Goal: Task Accomplishment & Management: Use online tool/utility

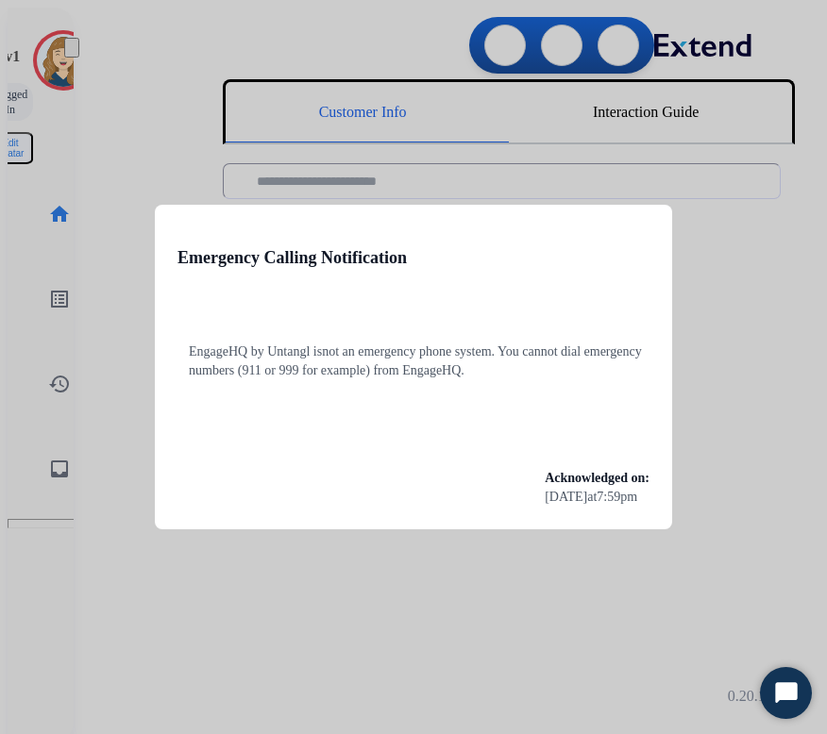
click at [732, 422] on div at bounding box center [413, 367] width 827 height 734
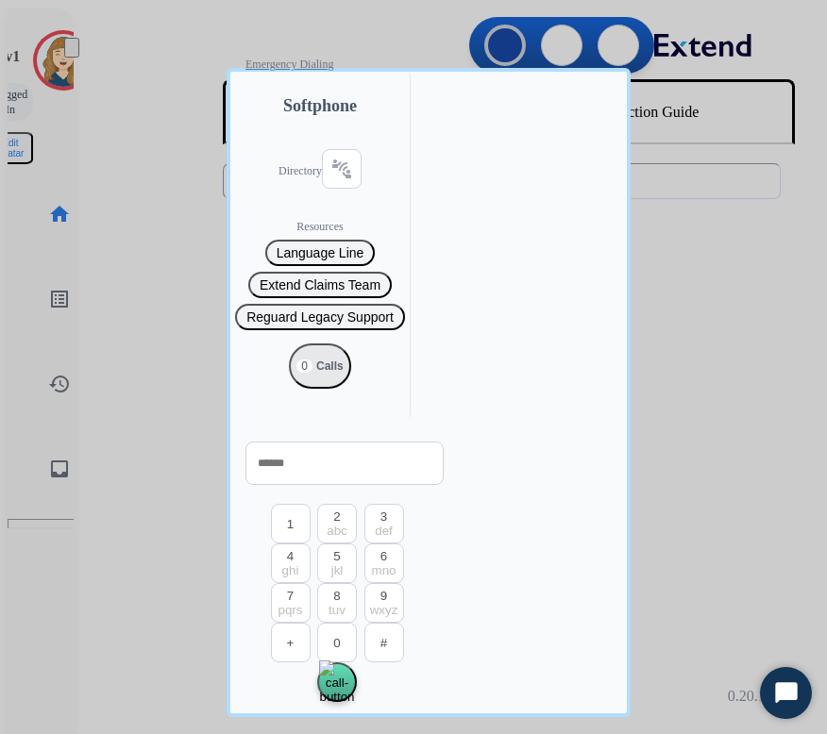
click at [737, 466] on div at bounding box center [413, 367] width 827 height 734
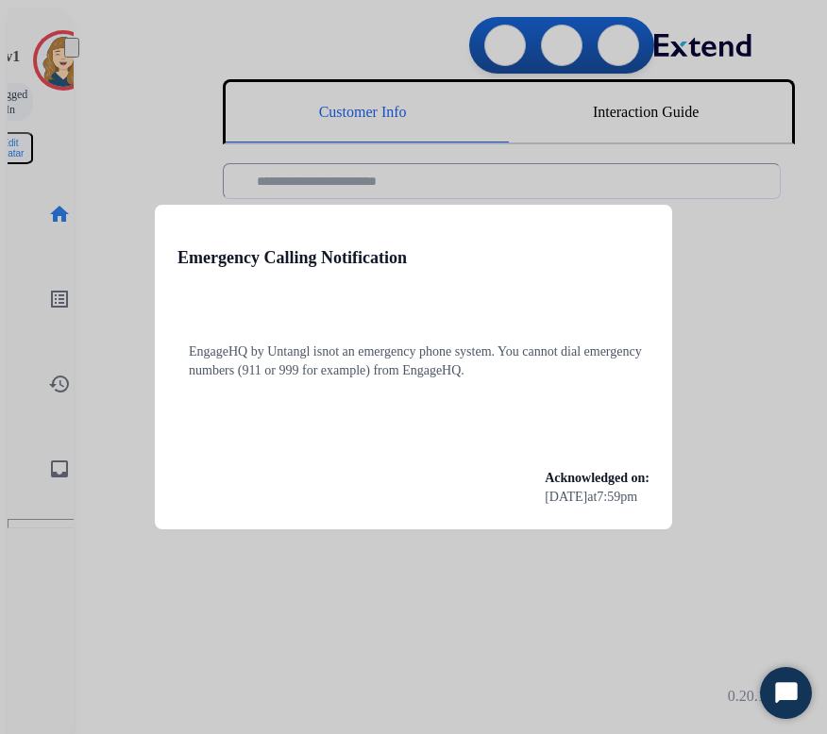
click at [396, 560] on div at bounding box center [413, 367] width 827 height 734
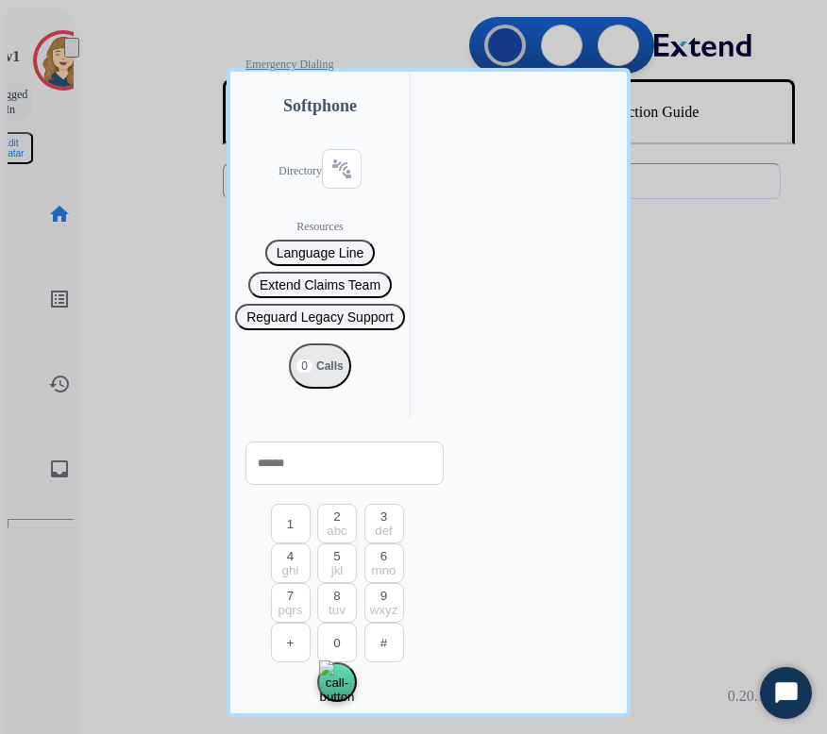
click at [562, 498] on div at bounding box center [413, 367] width 827 height 734
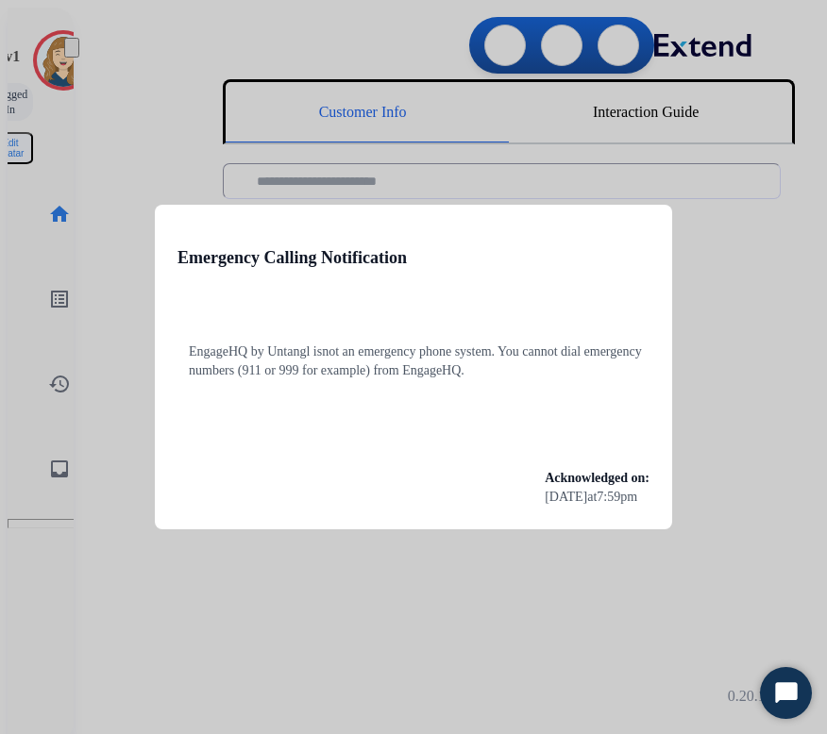
click at [699, 230] on div at bounding box center [413, 367] width 827 height 734
click at [762, 456] on div at bounding box center [413, 367] width 827 height 734
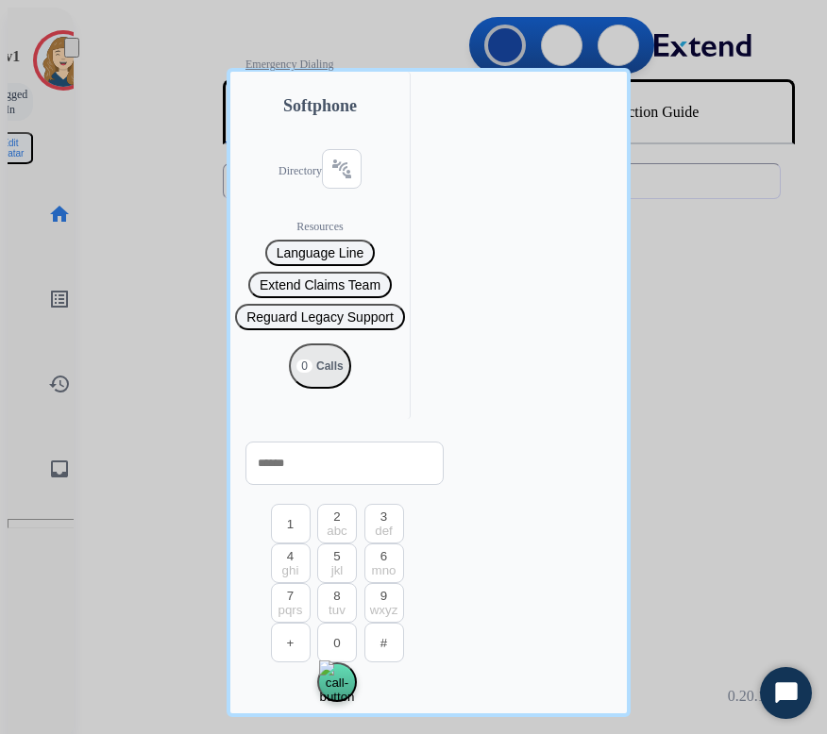
click at [736, 563] on div at bounding box center [413, 367] width 827 height 734
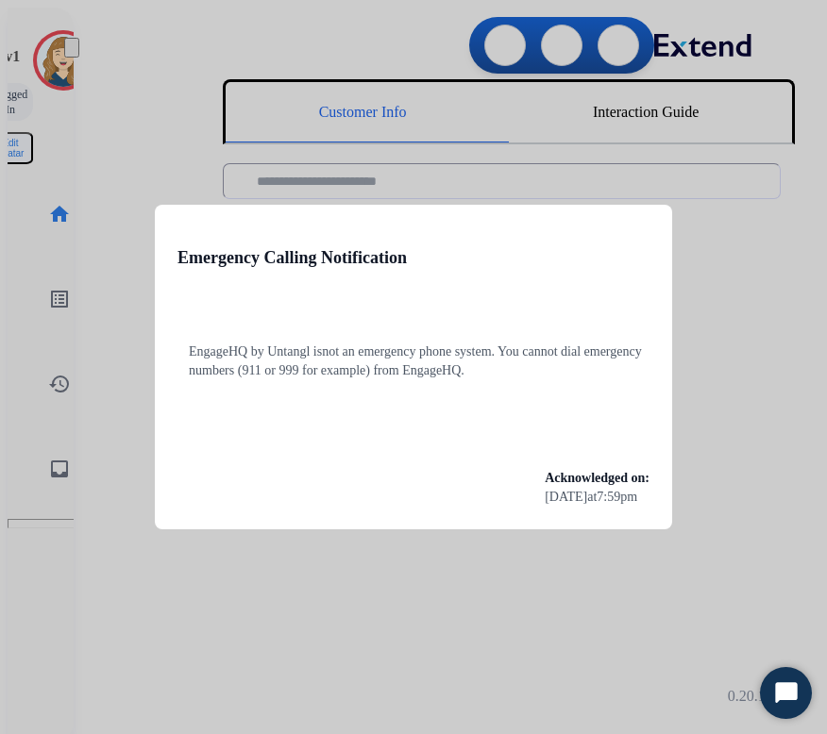
click at [722, 366] on div at bounding box center [413, 367] width 827 height 734
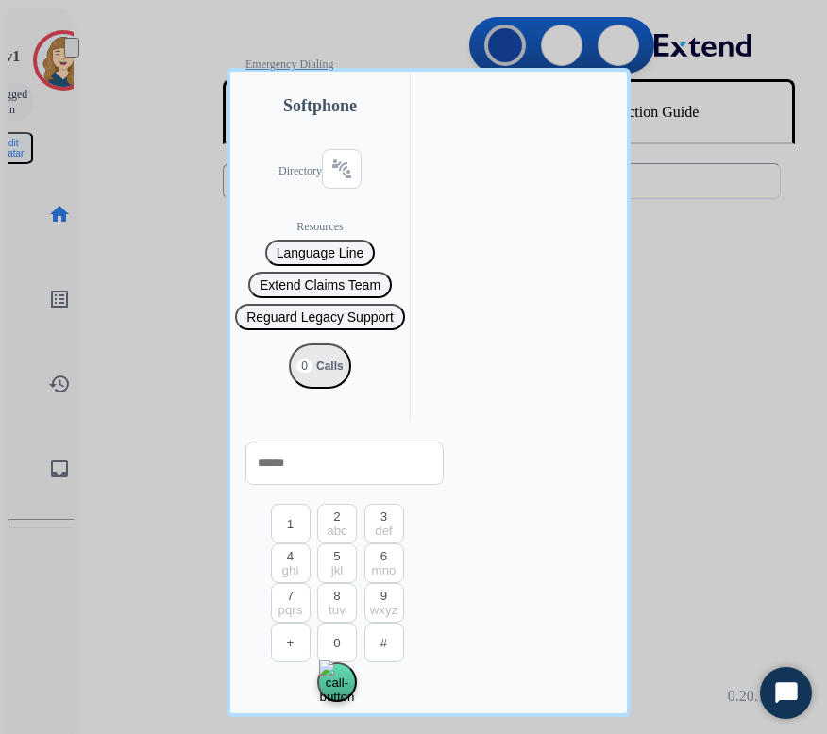
click at [749, 291] on div at bounding box center [413, 367] width 827 height 734
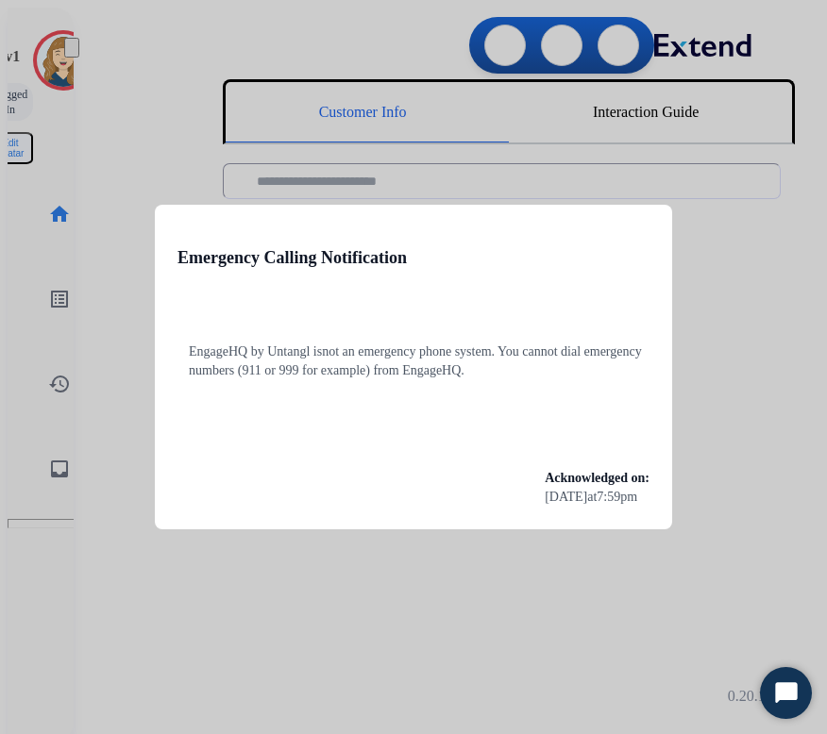
click at [718, 328] on div at bounding box center [413, 367] width 827 height 734
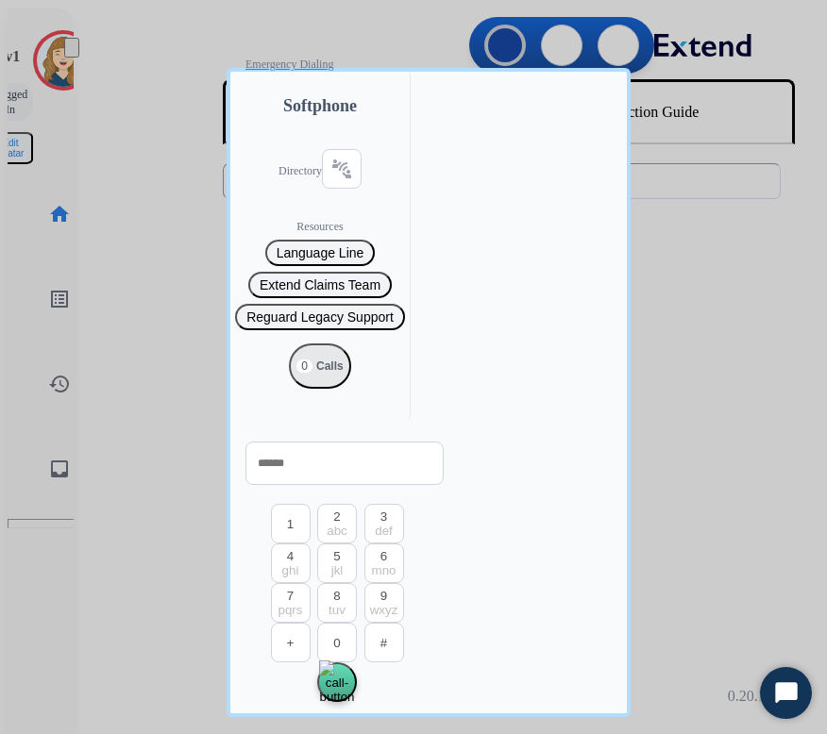
click at [725, 381] on div at bounding box center [413, 367] width 827 height 734
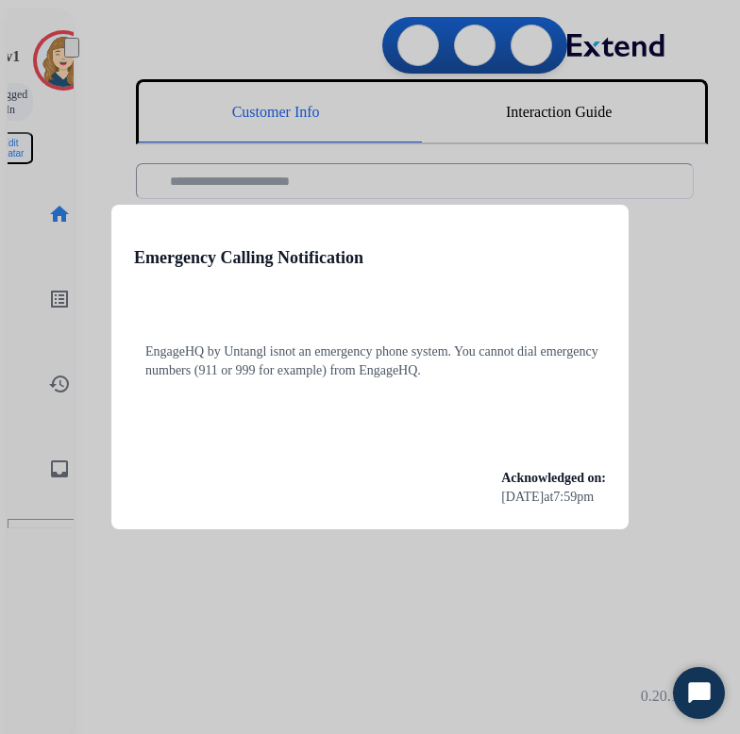
click at [652, 247] on div at bounding box center [370, 367] width 740 height 734
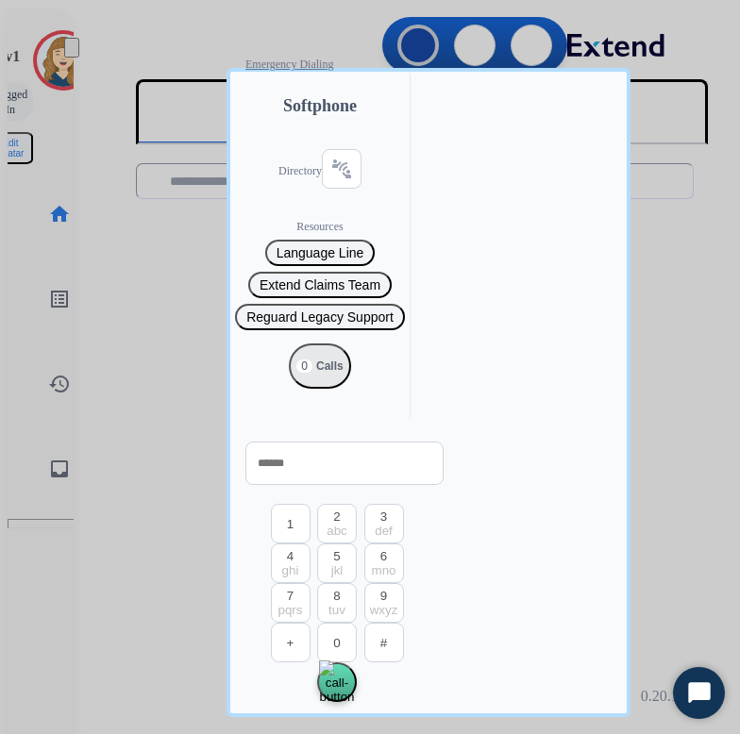
click at [636, 317] on div at bounding box center [370, 367] width 740 height 734
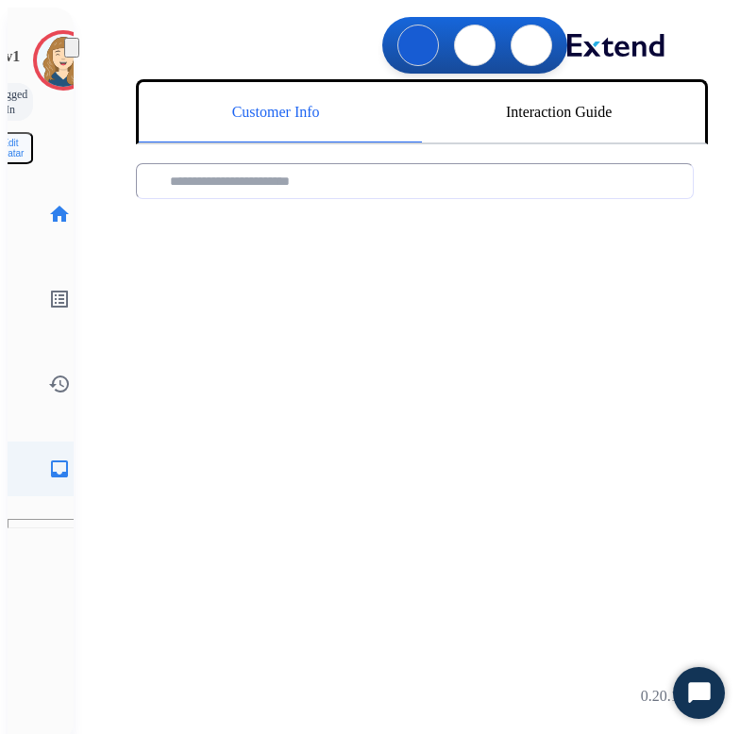
click at [48, 458] on mat-icon "inbox" at bounding box center [59, 469] width 23 height 23
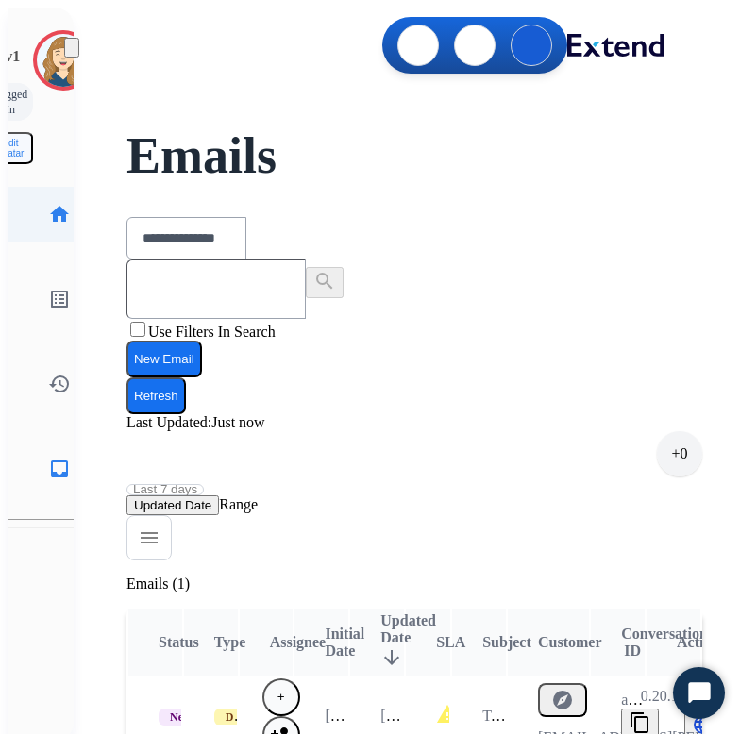
click at [48, 203] on mat-icon "home" at bounding box center [59, 214] width 23 height 23
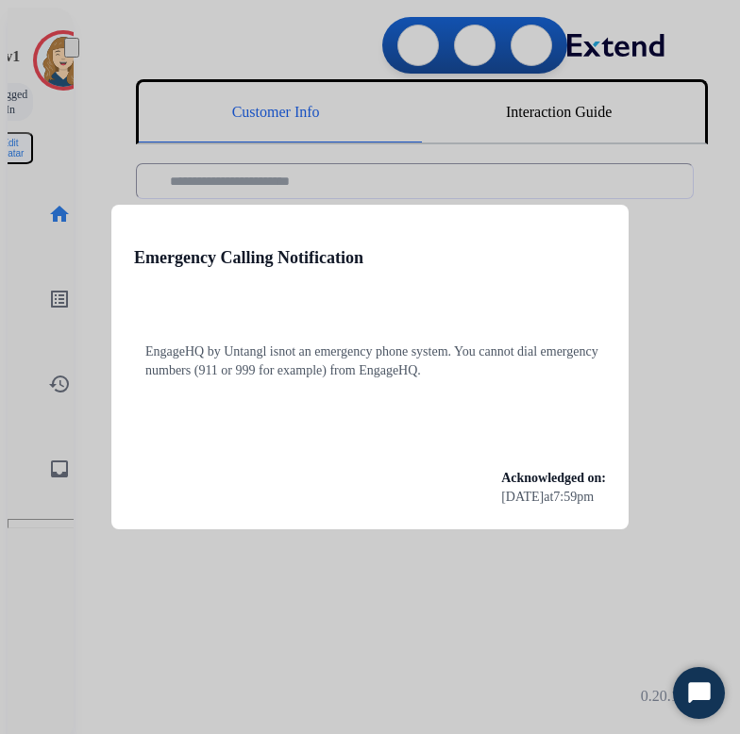
click at [688, 180] on div at bounding box center [370, 367] width 740 height 734
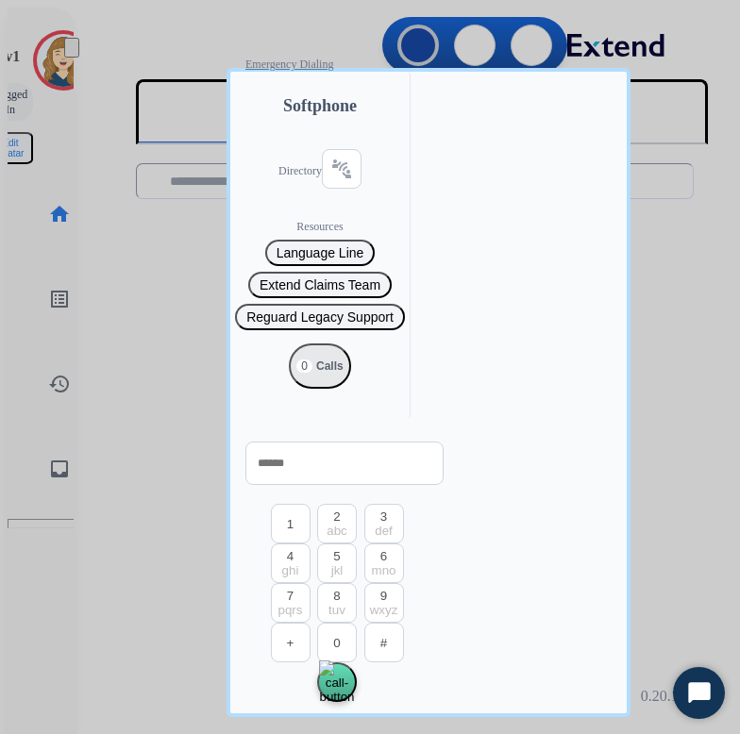
click at [688, 180] on div at bounding box center [370, 367] width 740 height 734
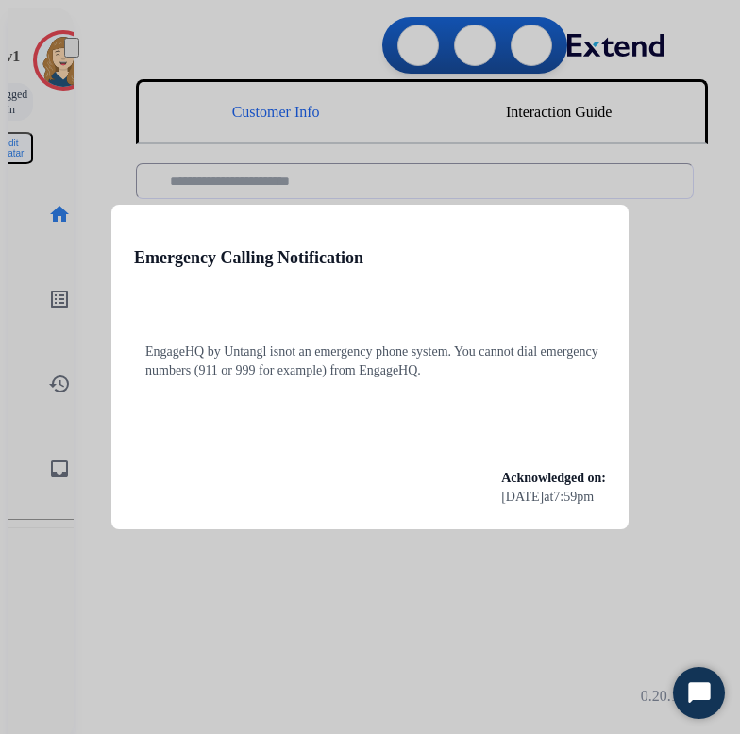
click at [324, 559] on div at bounding box center [370, 367] width 740 height 734
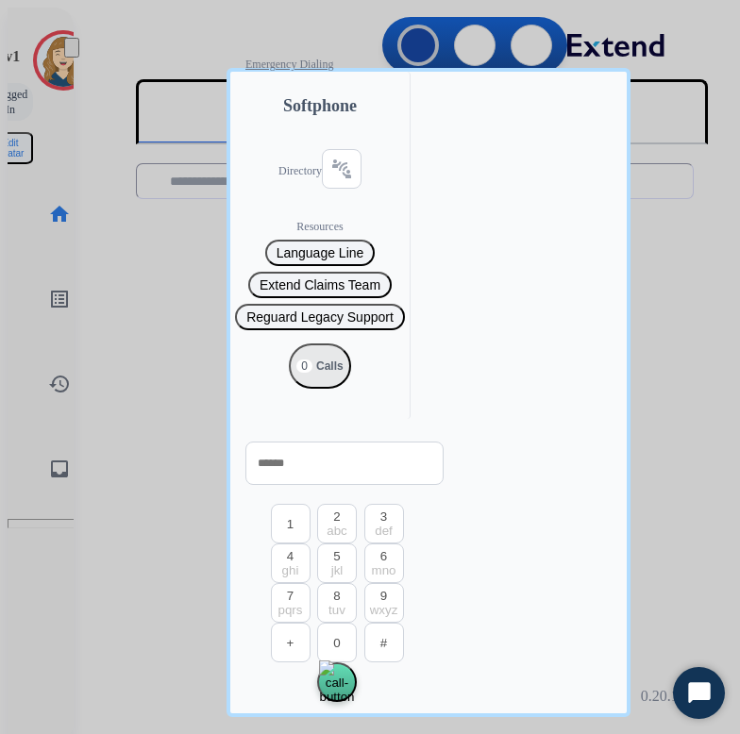
click at [327, 558] on div at bounding box center [370, 367] width 740 height 734
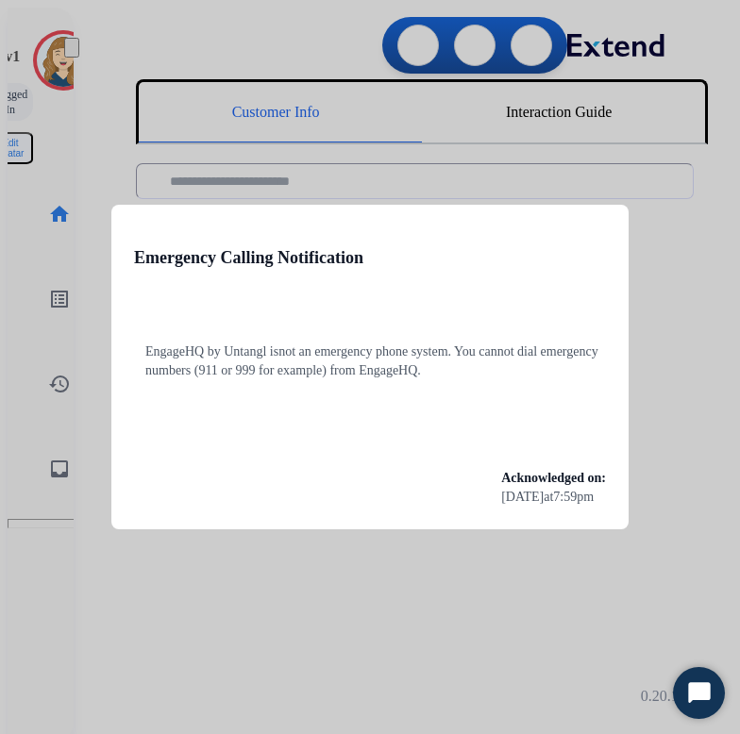
click at [649, 227] on div at bounding box center [370, 367] width 740 height 734
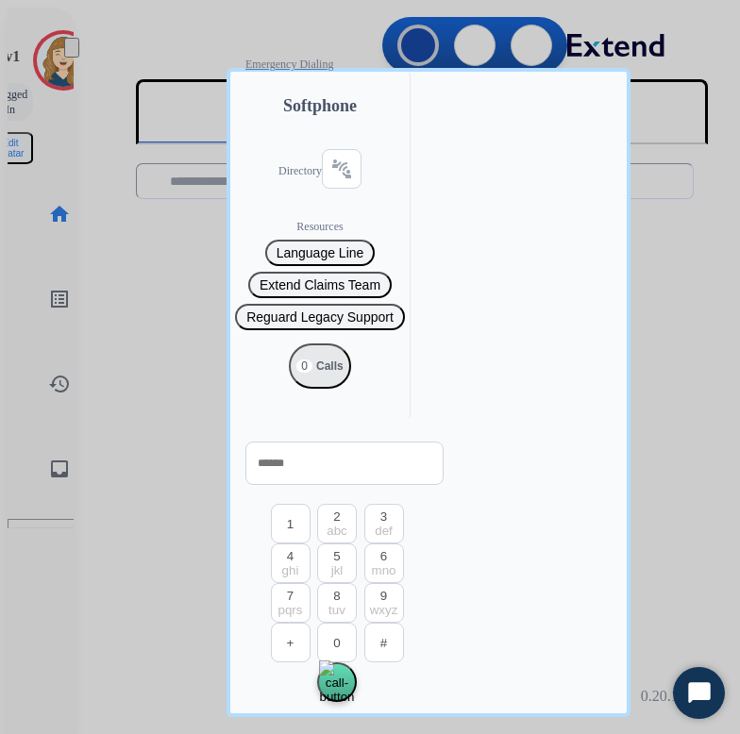
click at [532, 551] on div at bounding box center [370, 367] width 740 height 734
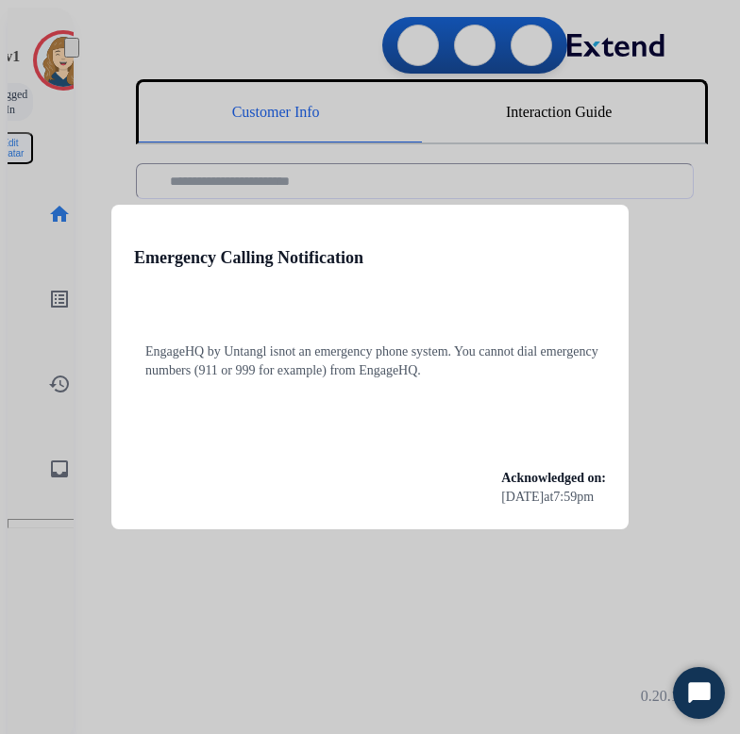
click at [532, 471] on span "Acknowledged on:" at bounding box center [553, 478] width 105 height 14
click at [633, 395] on div at bounding box center [370, 367] width 740 height 734
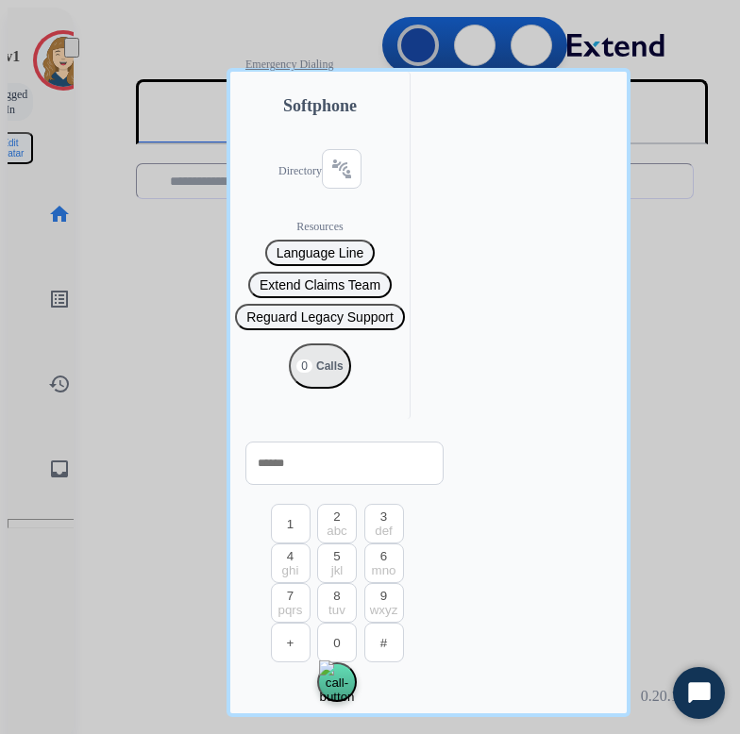
click at [677, 367] on div at bounding box center [370, 367] width 740 height 734
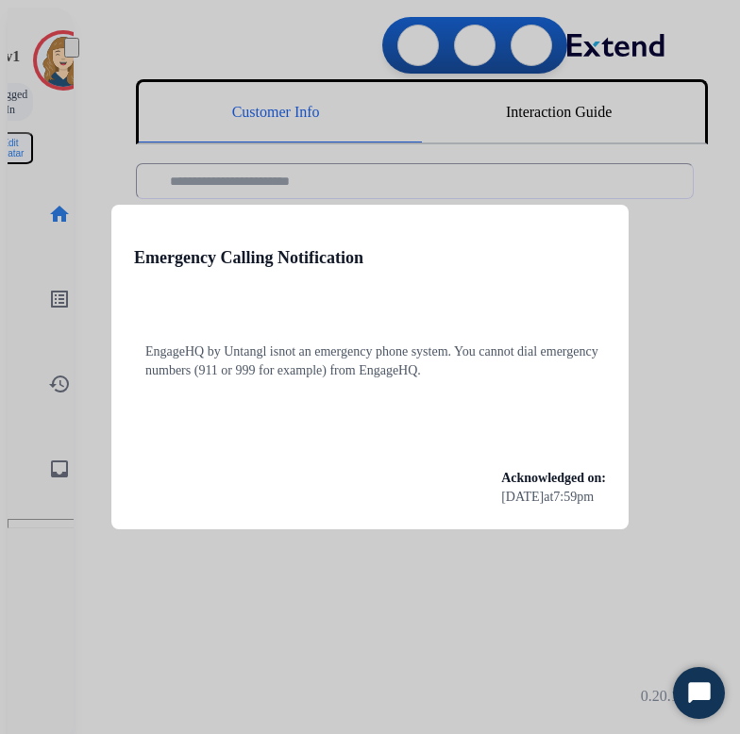
click at [725, 449] on div at bounding box center [370, 367] width 740 height 734
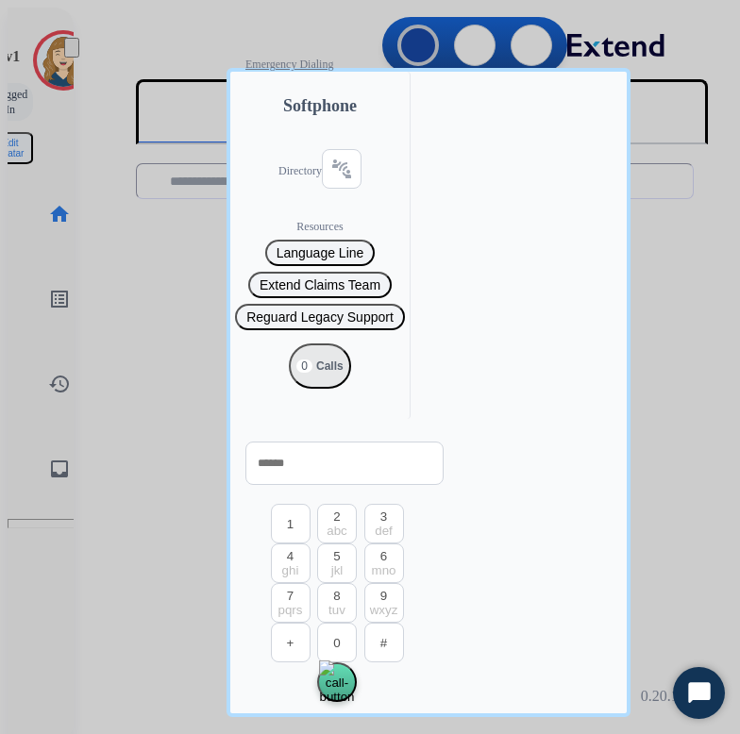
click at [728, 436] on div at bounding box center [370, 367] width 740 height 734
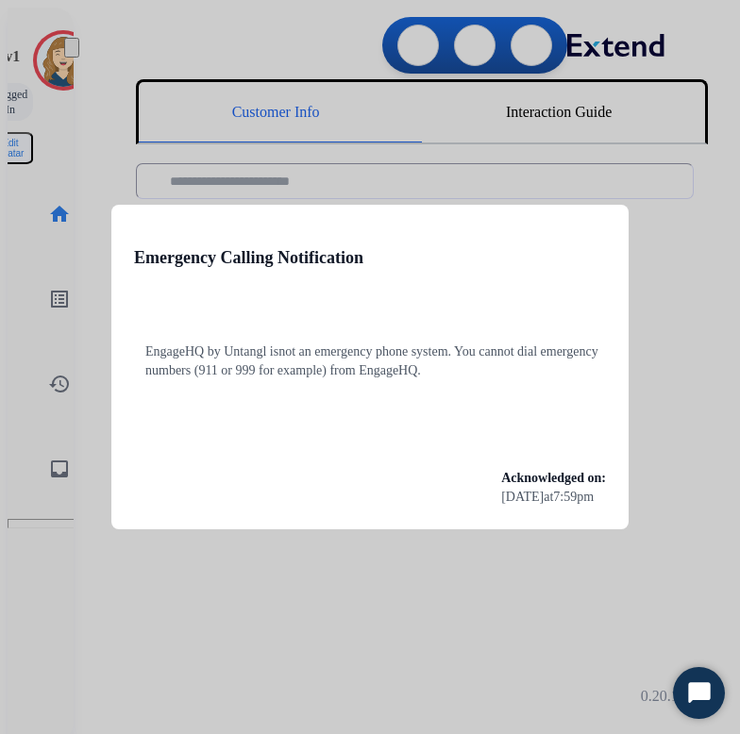
click at [672, 404] on div at bounding box center [370, 367] width 740 height 734
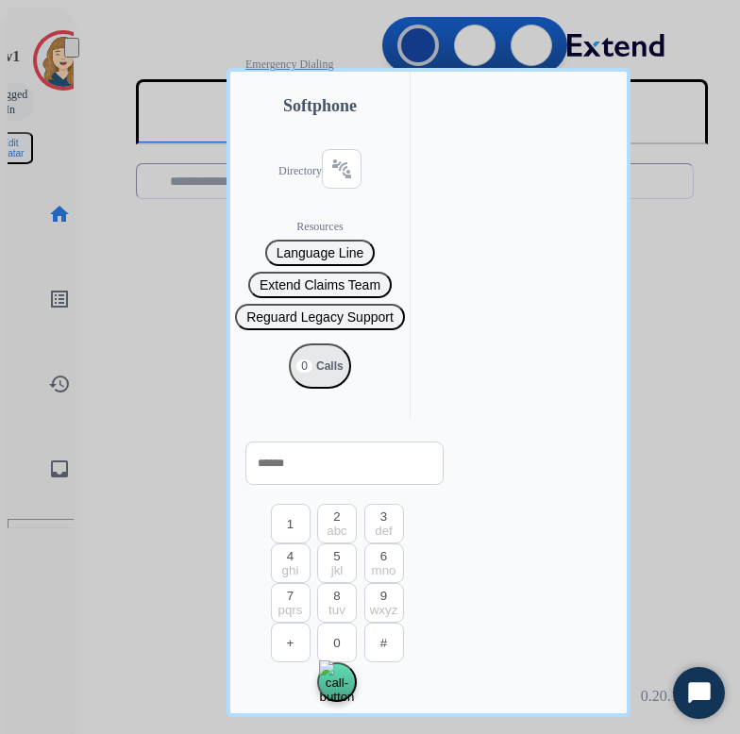
click at [672, 403] on div at bounding box center [370, 367] width 740 height 734
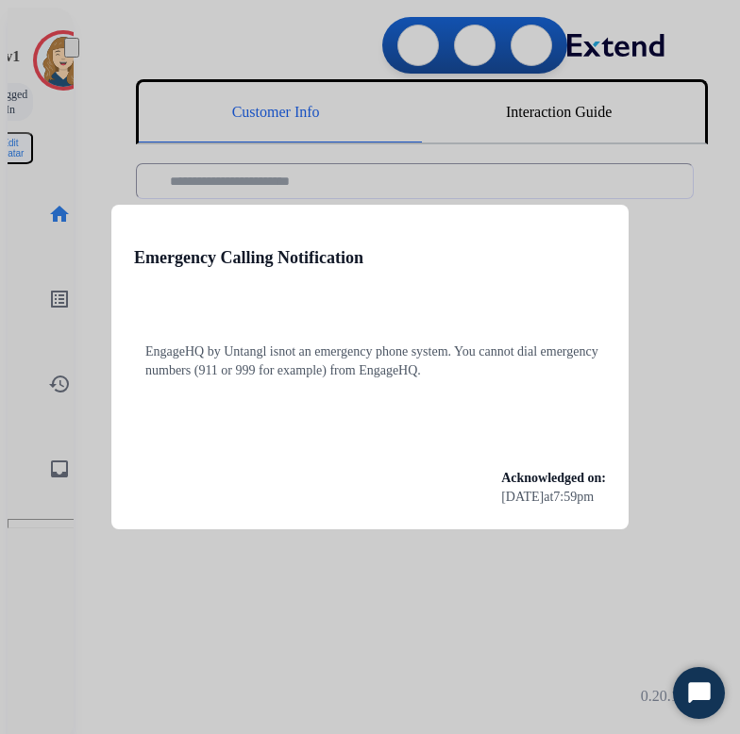
click at [679, 498] on div at bounding box center [370, 367] width 740 height 734
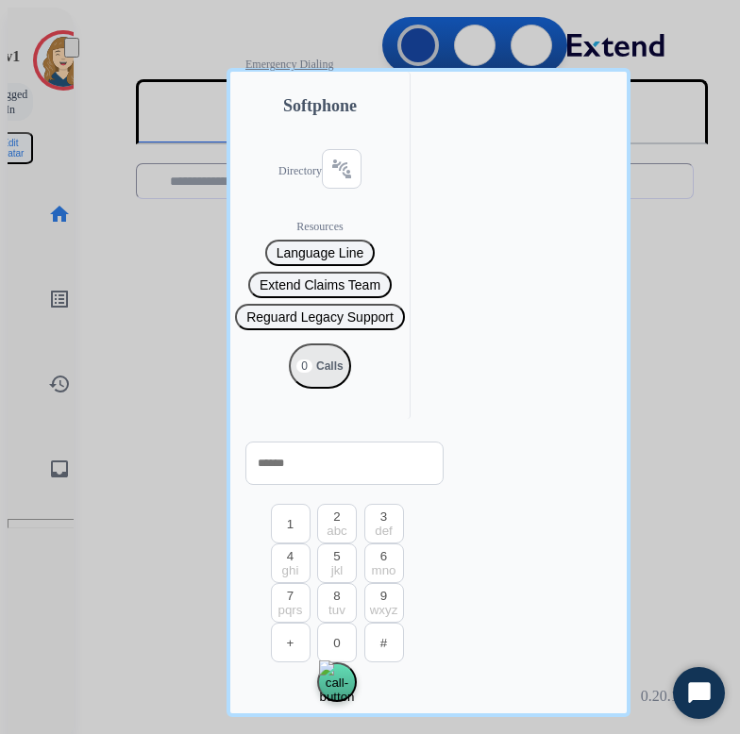
click at [725, 448] on div at bounding box center [370, 367] width 740 height 734
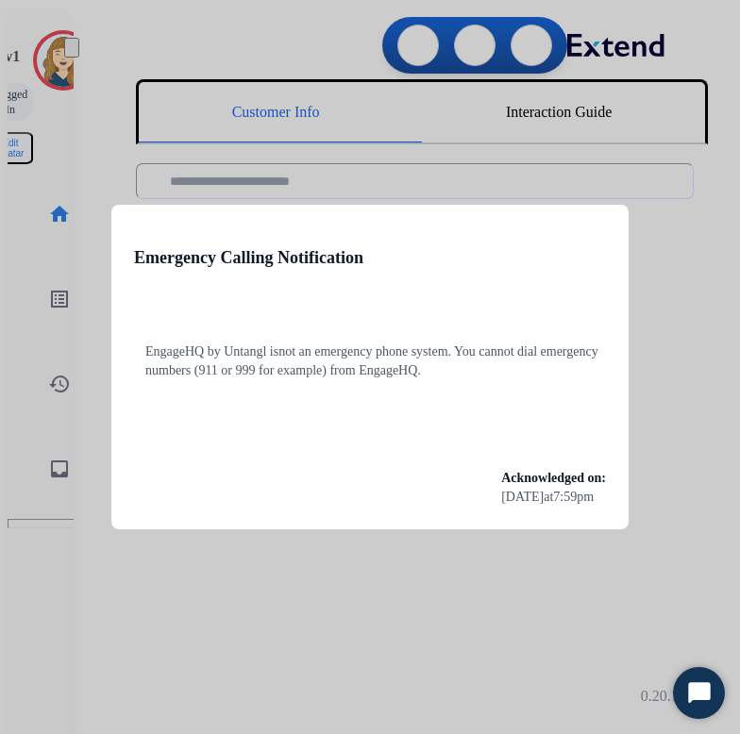
click at [669, 439] on div at bounding box center [370, 367] width 740 height 734
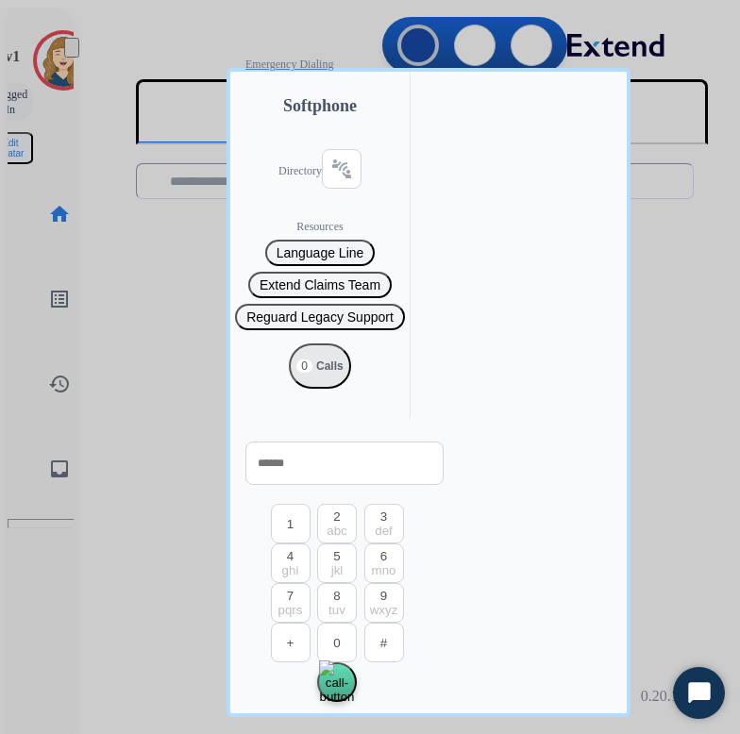
click at [669, 439] on div at bounding box center [370, 367] width 740 height 734
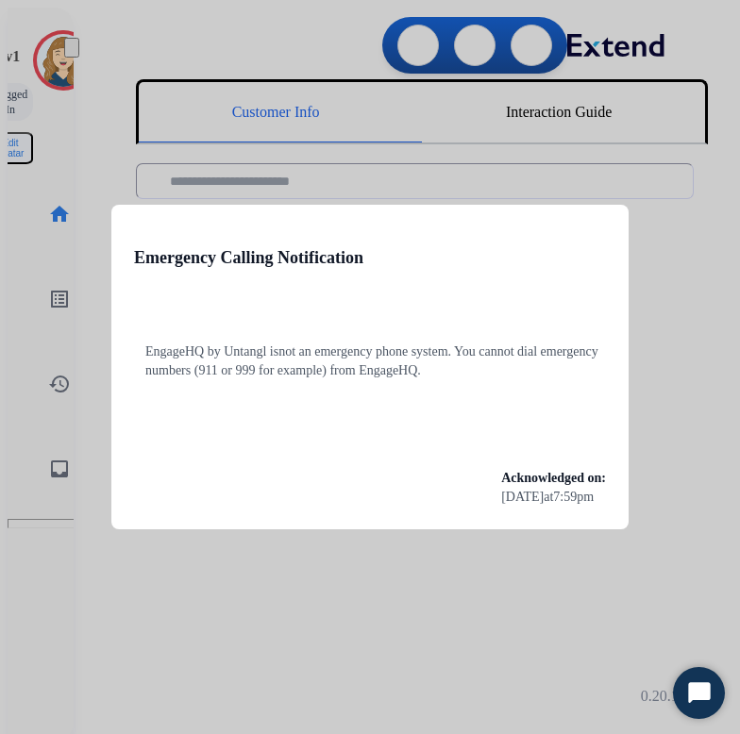
click at [709, 226] on div at bounding box center [370, 367] width 740 height 734
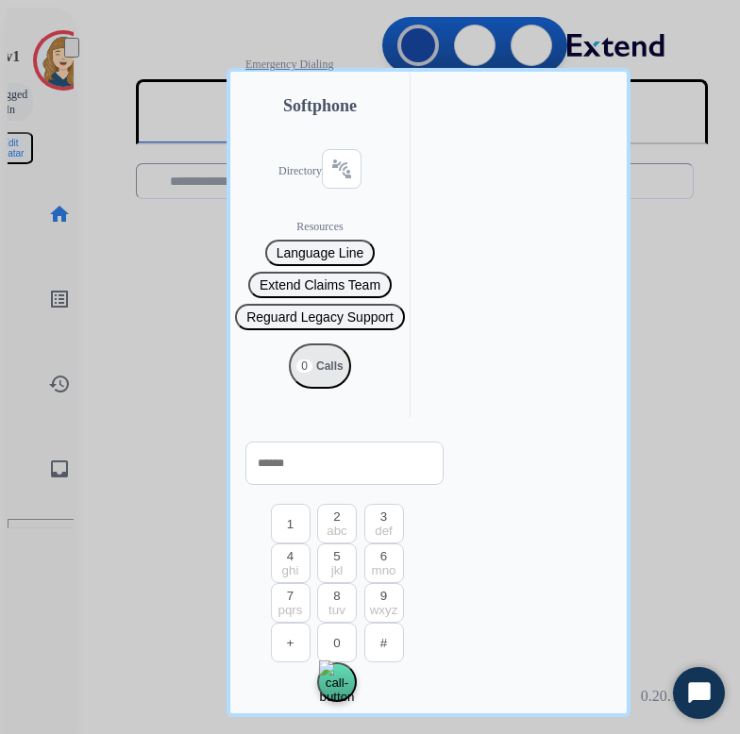
click at [683, 248] on div at bounding box center [370, 367] width 740 height 734
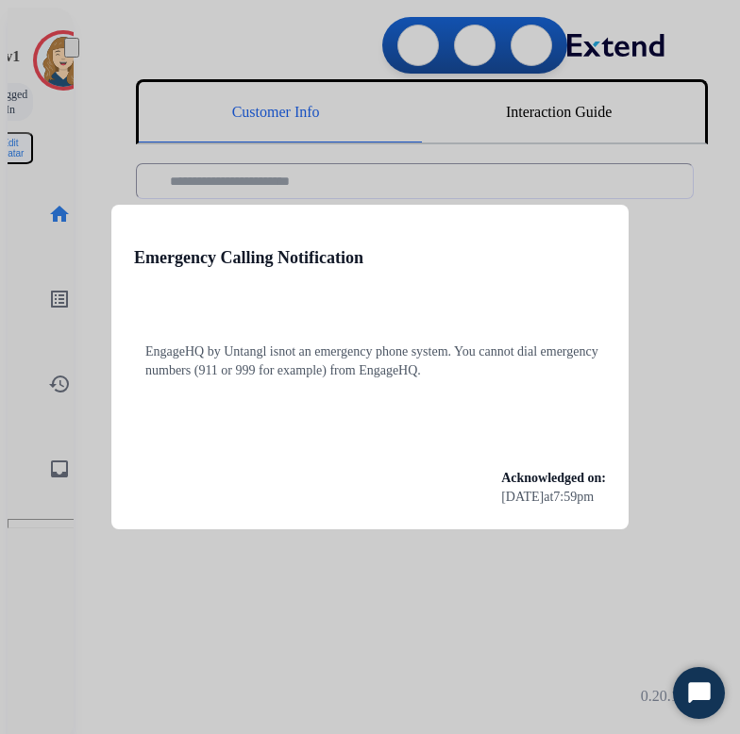
click at [632, 235] on div at bounding box center [370, 367] width 740 height 734
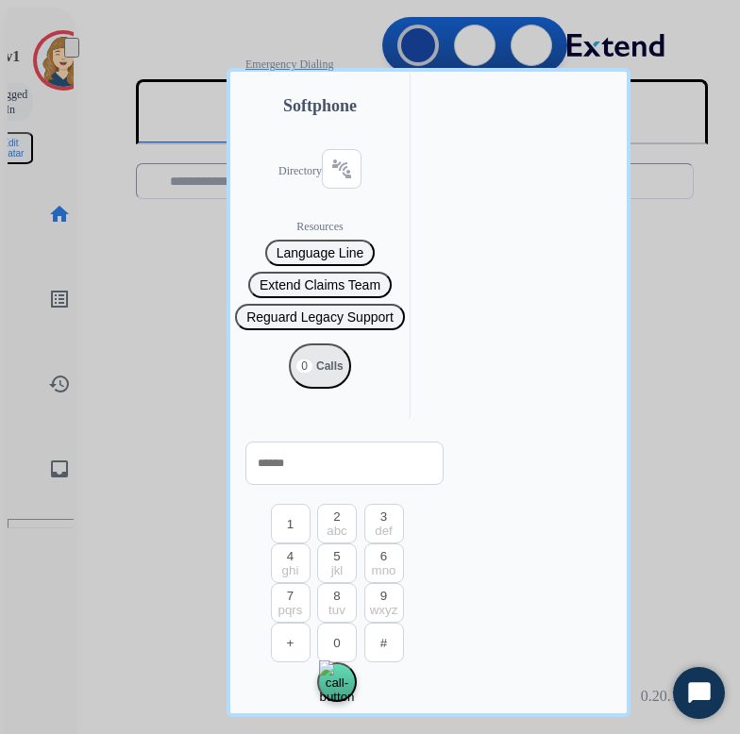
click at [662, 229] on div at bounding box center [370, 367] width 740 height 734
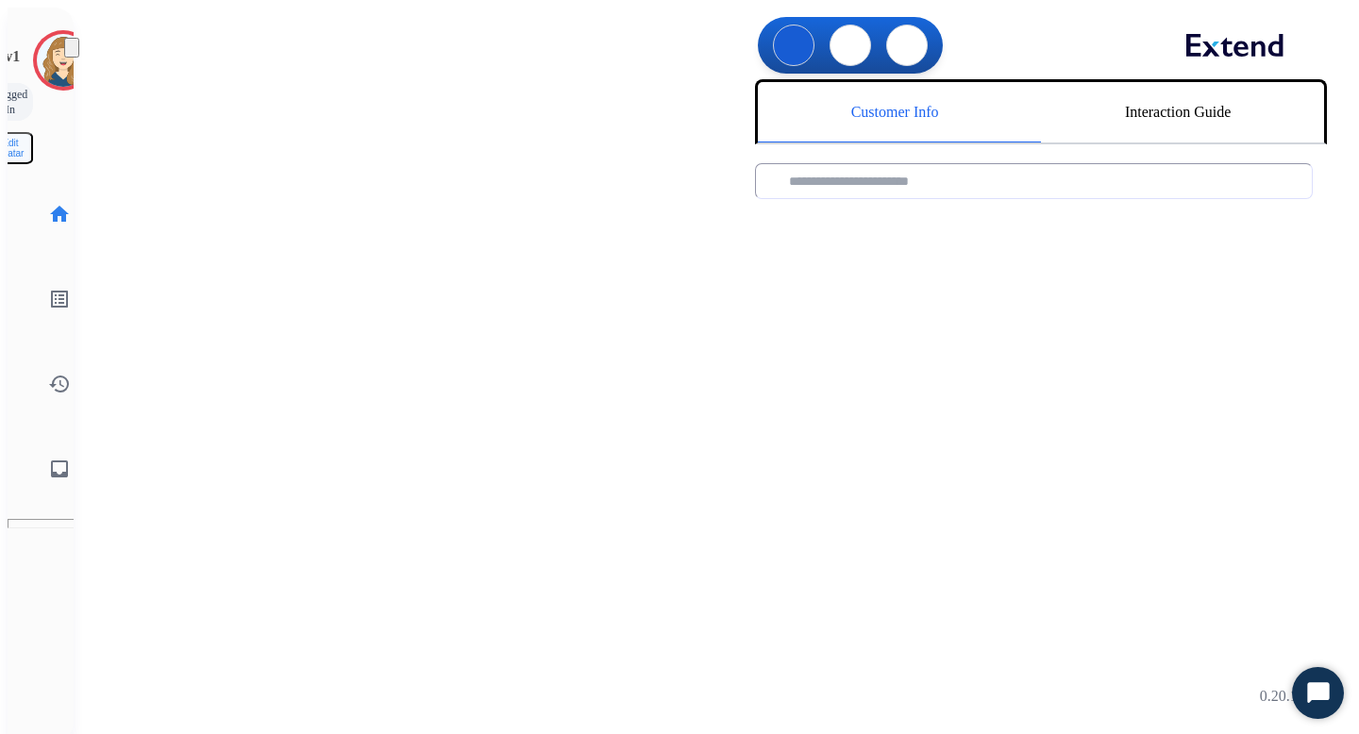
click at [739, 24] on div "0 Voice Interactions 0 Chat Interactions 0 Email Interactions" at bounding box center [698, 47] width 1248 height 64
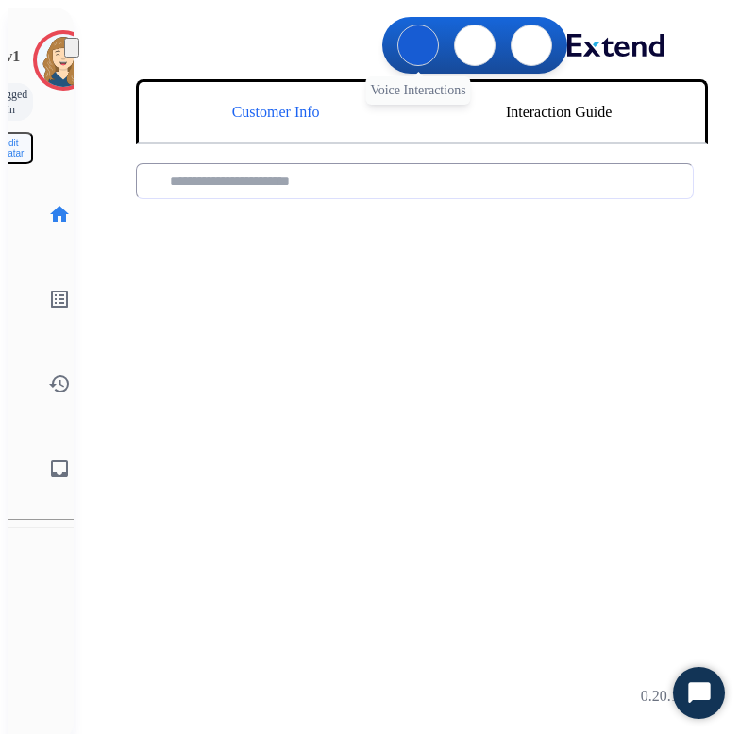
click at [398, 41] on button at bounding box center [418, 46] width 42 height 42
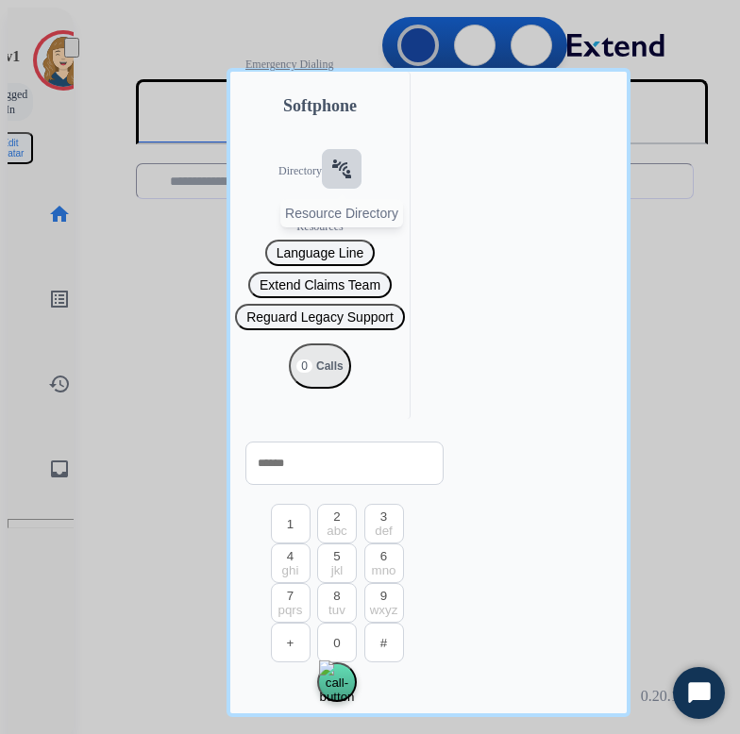
click at [330, 180] on mat-icon "connect_without_contact" at bounding box center [341, 169] width 23 height 23
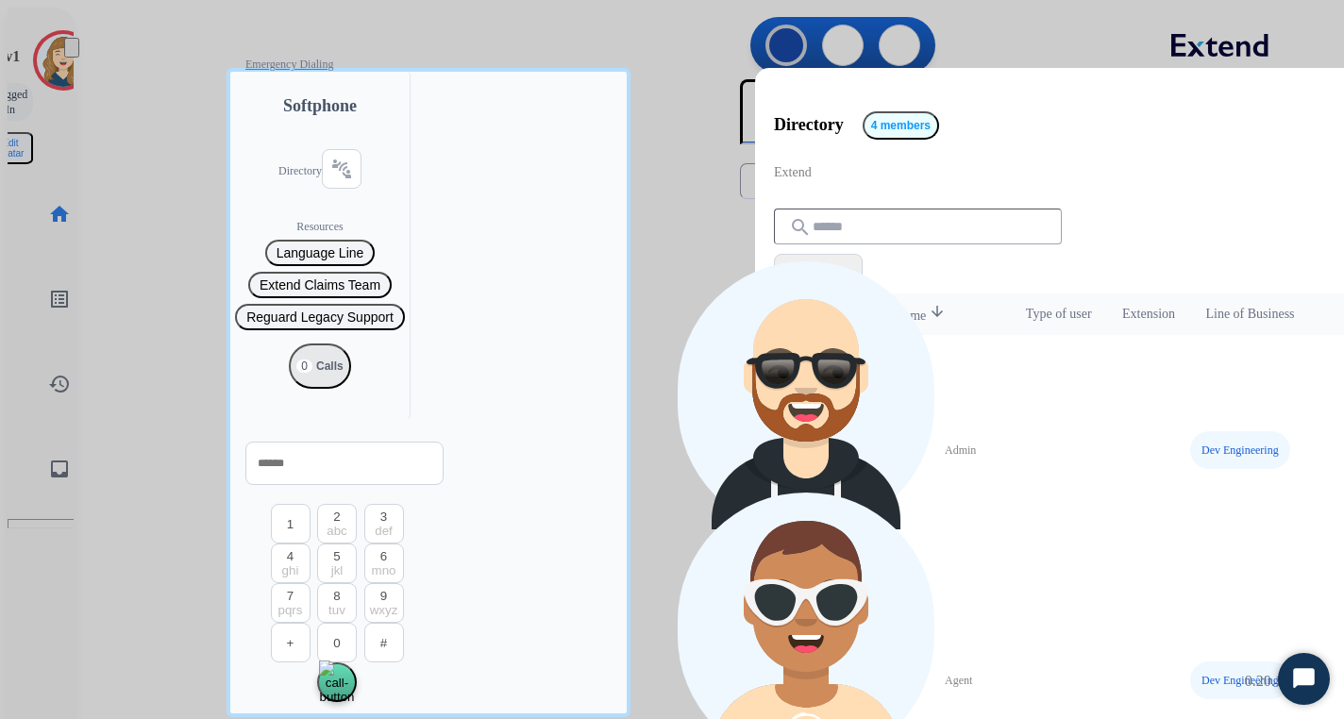
click at [739, 48] on div at bounding box center [672, 359] width 1344 height 719
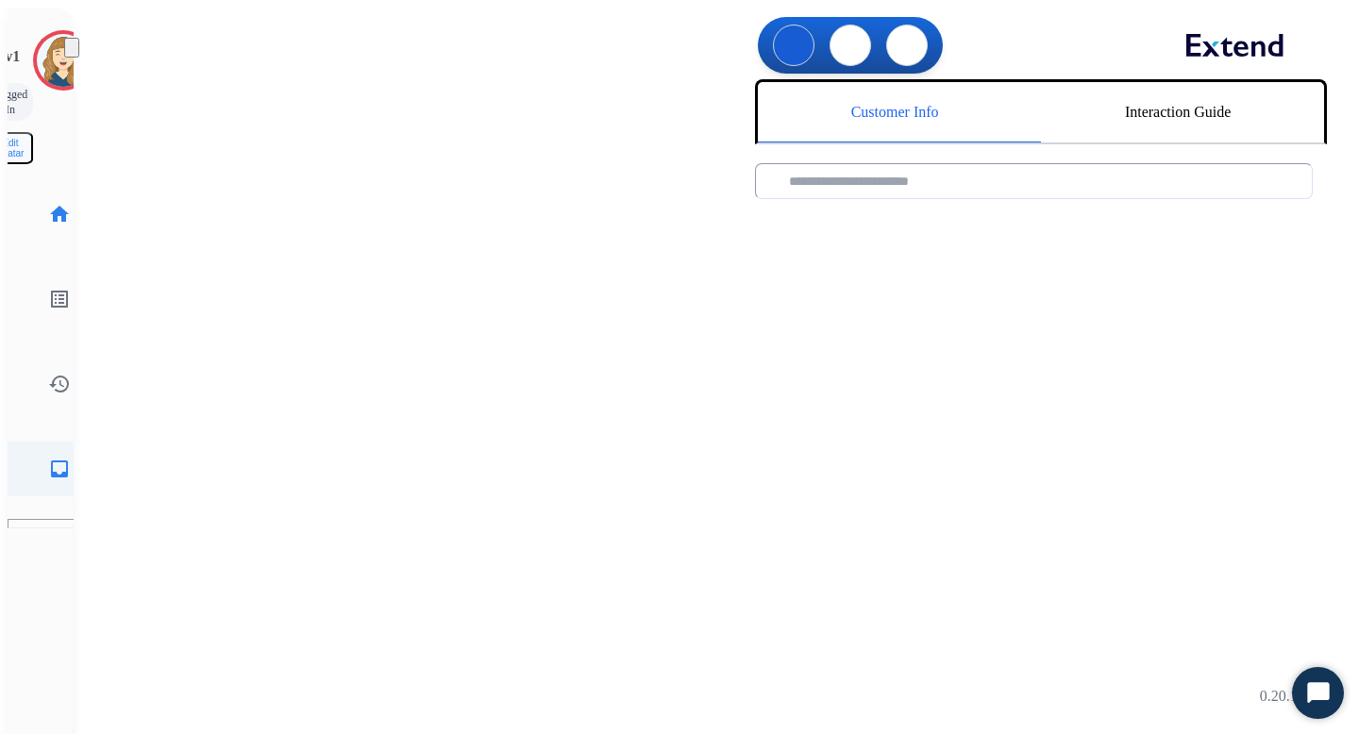
click at [48, 458] on mat-icon "inbox" at bounding box center [59, 469] width 23 height 23
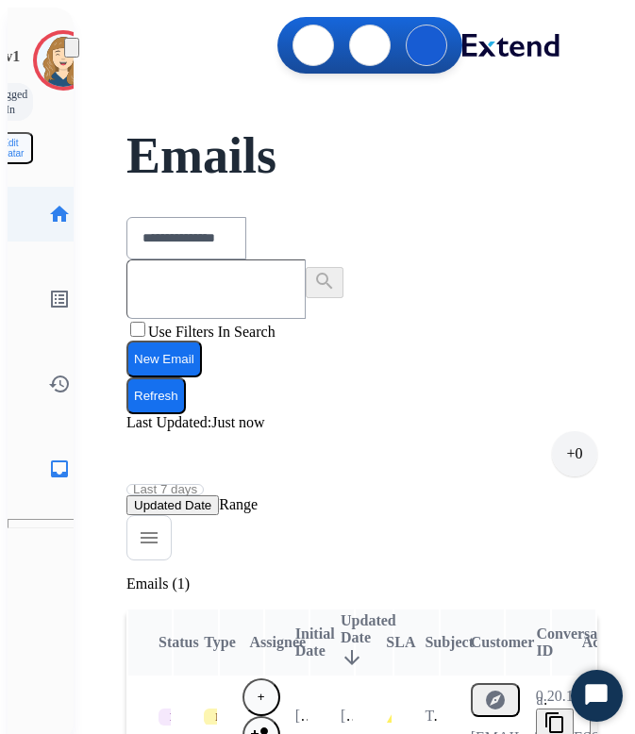
click at [48, 203] on mat-icon "home" at bounding box center [59, 214] width 23 height 23
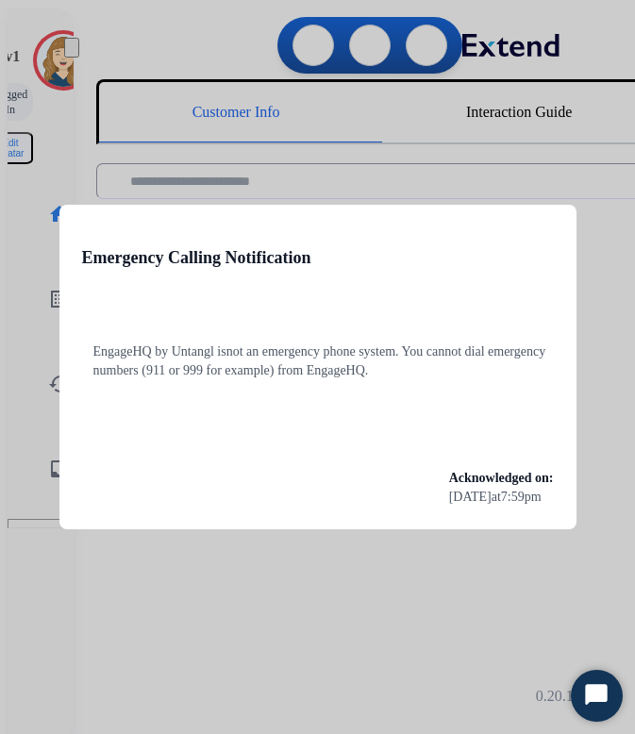
click at [469, 119] on div at bounding box center [317, 367] width 635 height 734
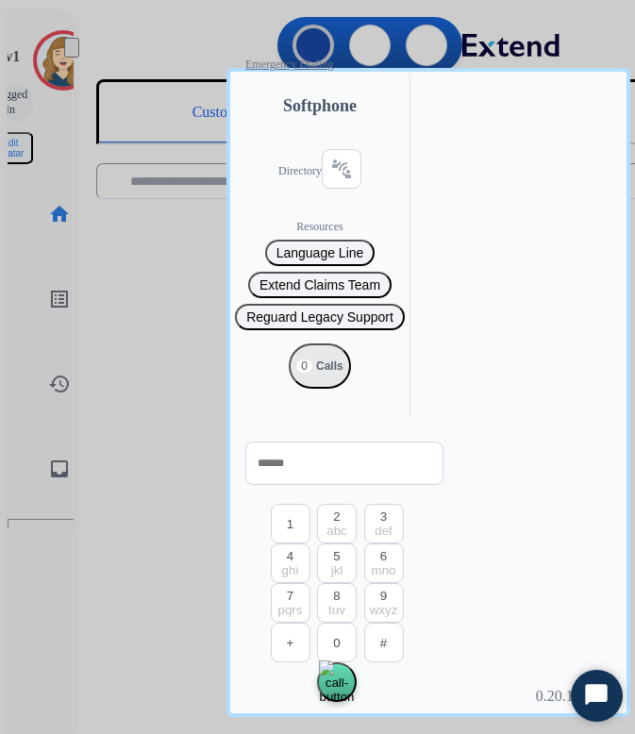
click at [186, 197] on div at bounding box center [317, 367] width 635 height 734
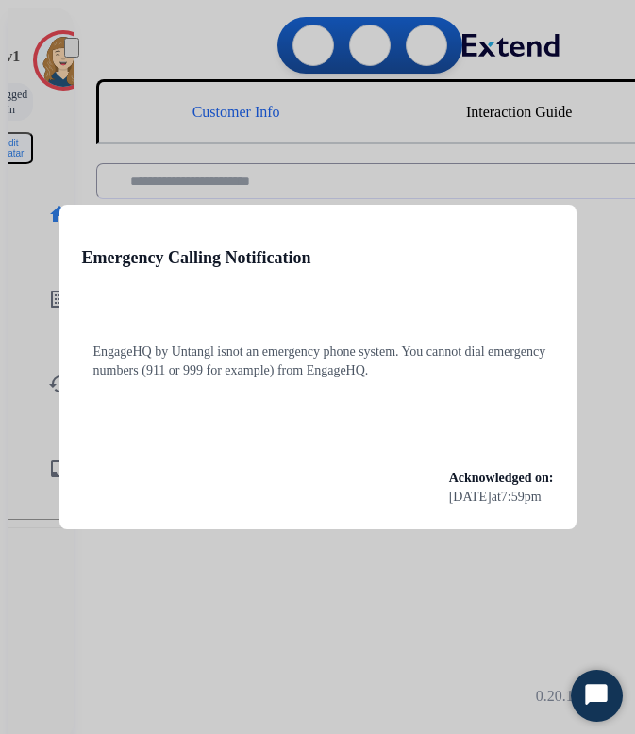
click at [578, 405] on div at bounding box center [317, 367] width 635 height 734
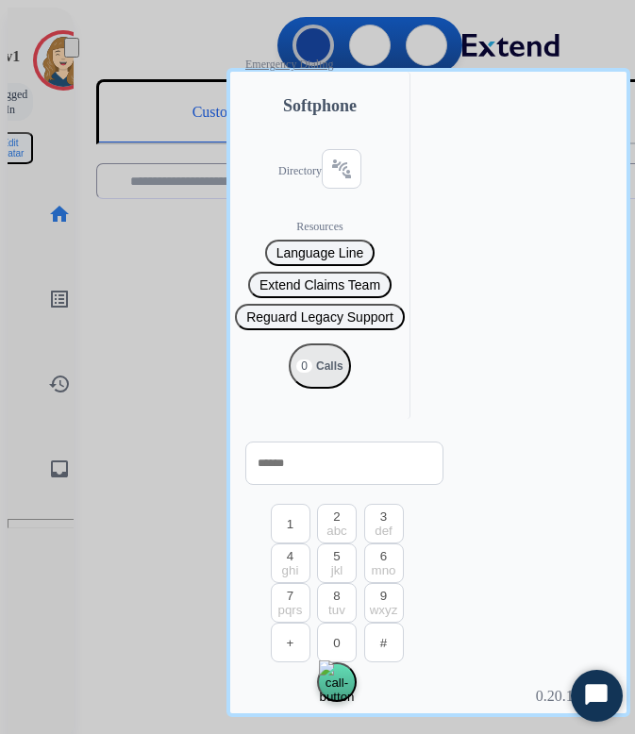
click at [552, 515] on div at bounding box center [317, 367] width 635 height 734
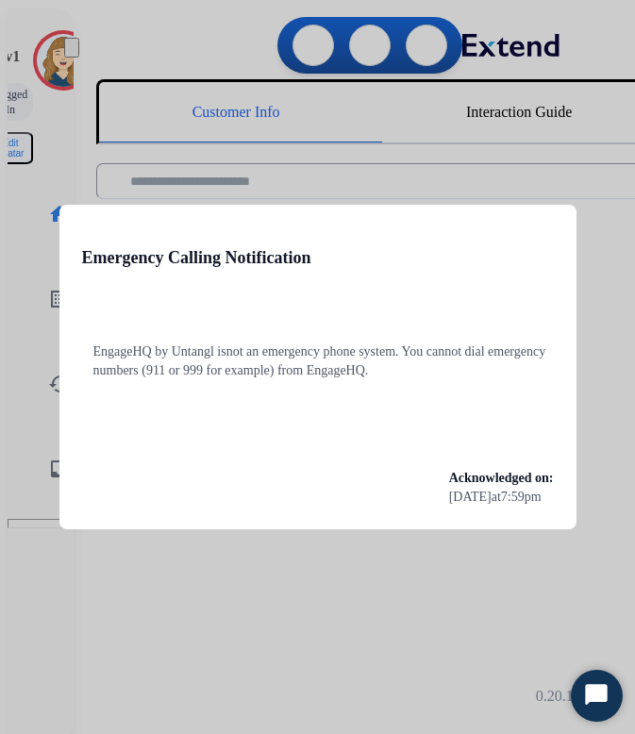
click at [560, 324] on div at bounding box center [317, 367] width 635 height 734
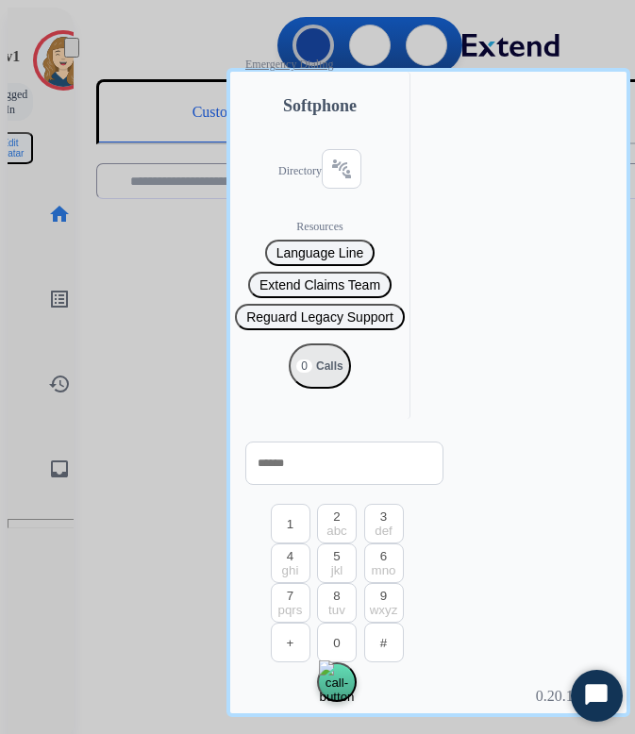
click at [510, 510] on div at bounding box center [317, 367] width 635 height 734
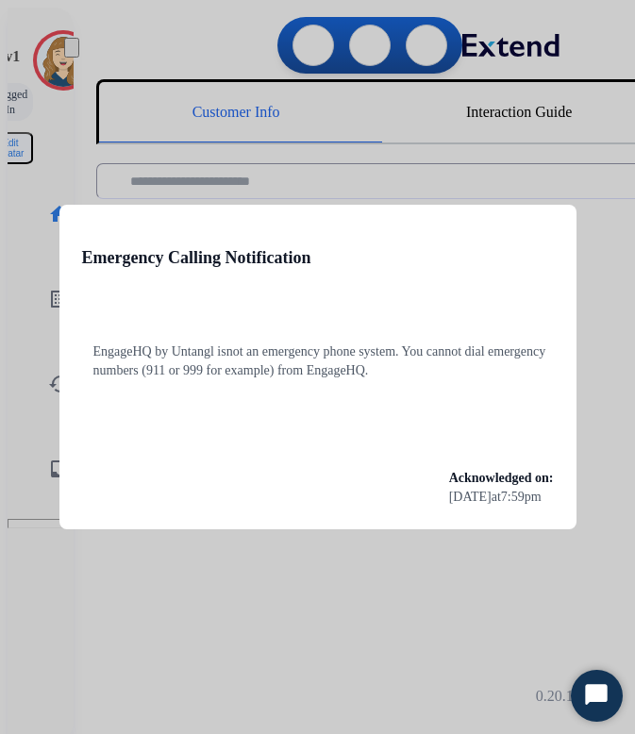
click at [448, 558] on div at bounding box center [317, 367] width 635 height 734
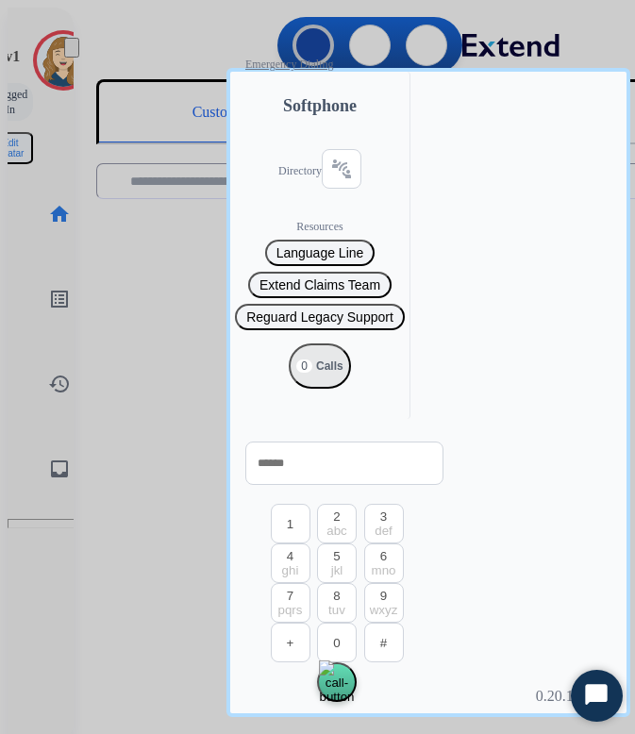
click at [449, 558] on div at bounding box center [317, 367] width 635 height 734
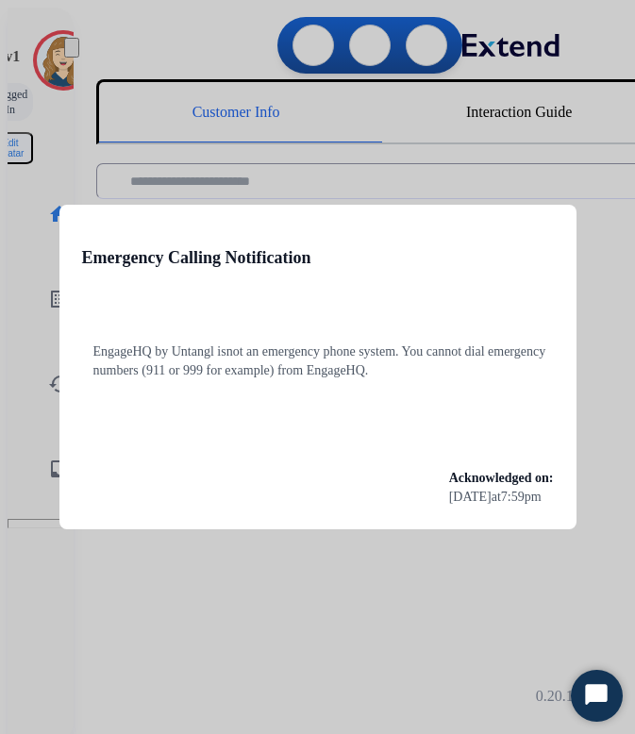
click at [391, 138] on div at bounding box center [317, 367] width 635 height 734
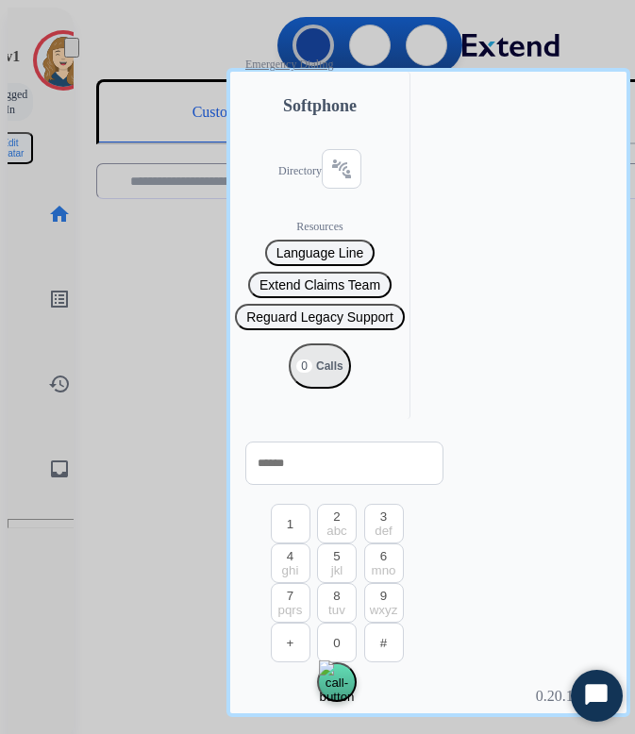
click at [393, 578] on div at bounding box center [317, 367] width 635 height 734
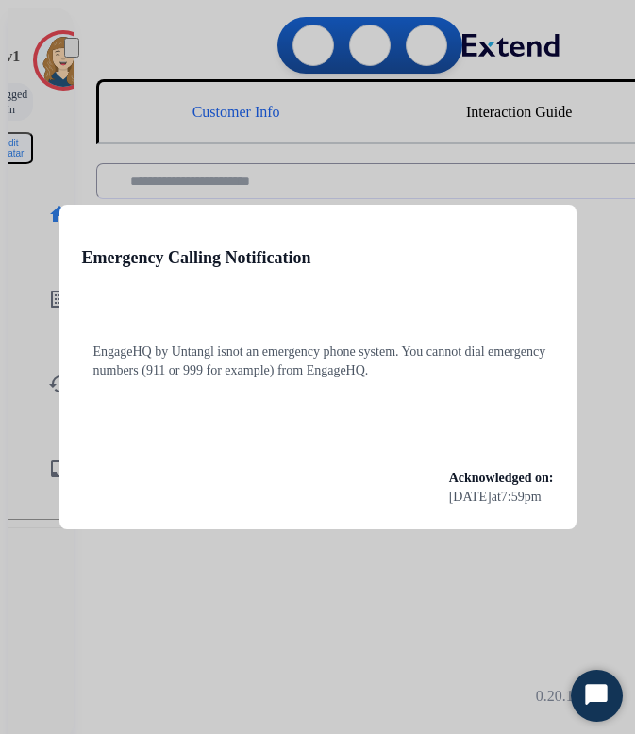
click at [502, 564] on div at bounding box center [317, 367] width 635 height 734
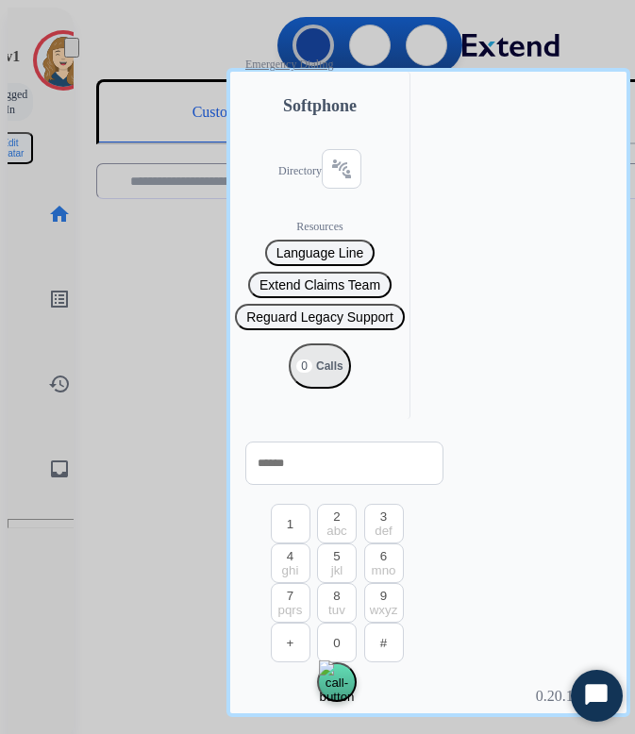
click at [496, 579] on div at bounding box center [317, 367] width 635 height 734
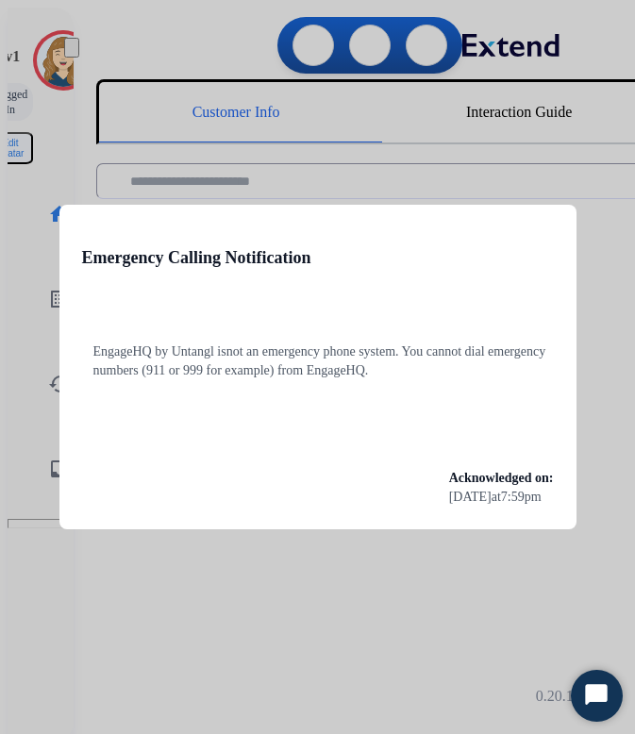
click at [434, 570] on div at bounding box center [317, 367] width 635 height 734
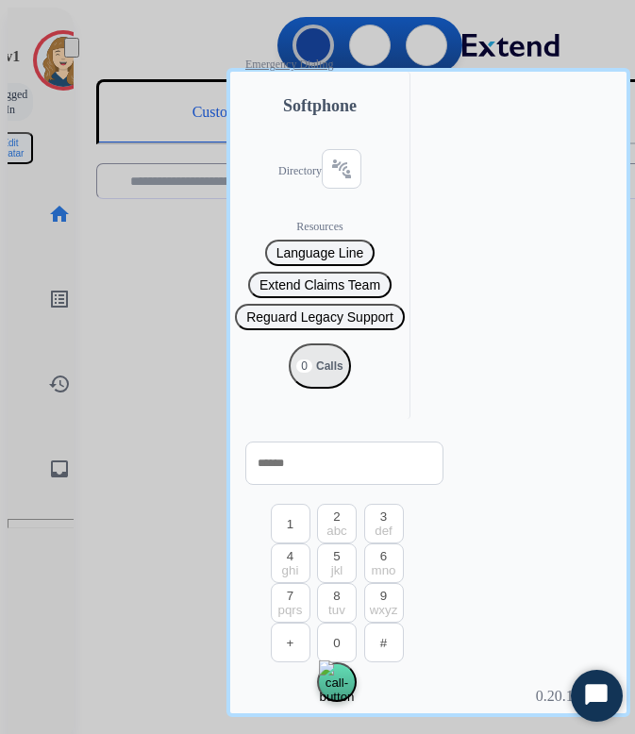
click at [434, 571] on div at bounding box center [317, 367] width 635 height 734
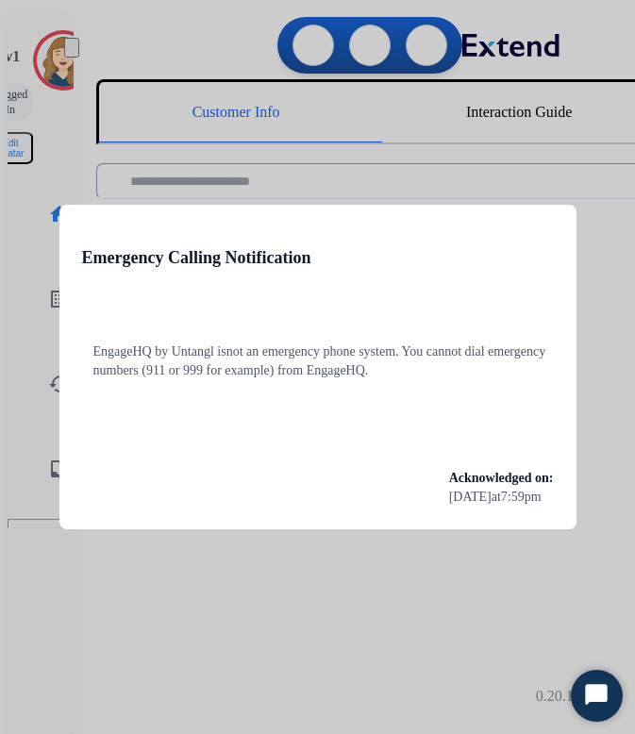
click at [591, 370] on div at bounding box center [317, 367] width 635 height 734
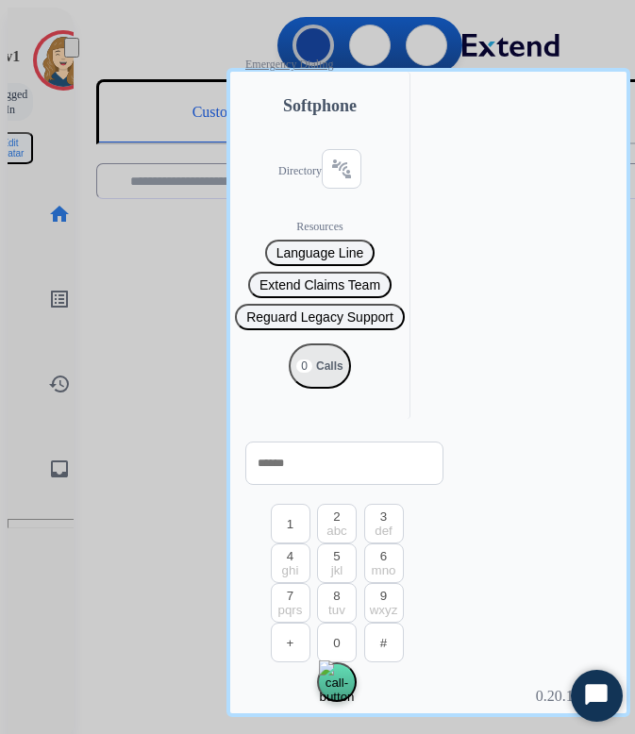
click at [545, 513] on div at bounding box center [317, 367] width 635 height 734
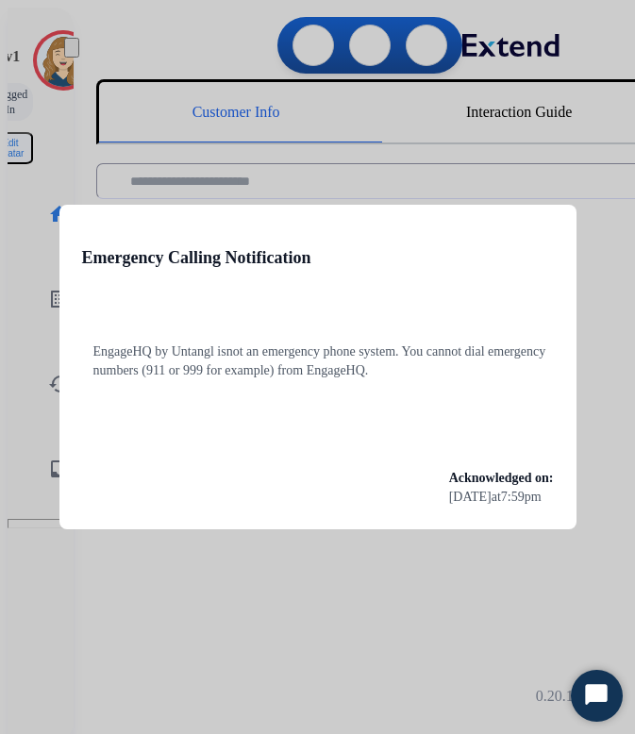
click at [579, 287] on div at bounding box center [317, 367] width 635 height 734
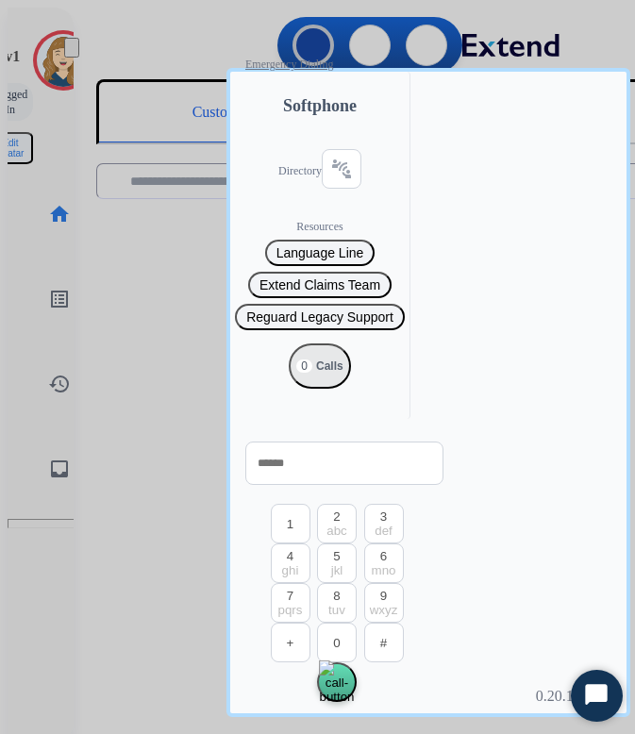
click at [476, 518] on div at bounding box center [317, 367] width 635 height 734
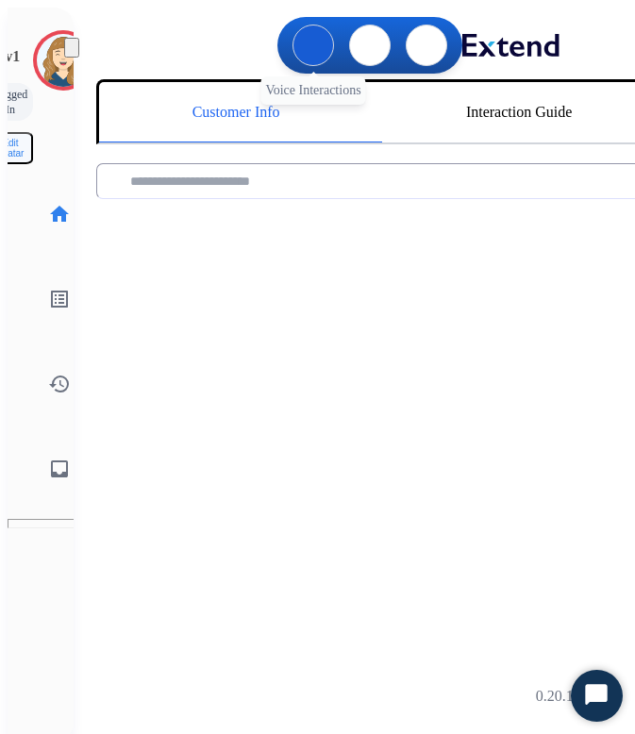
click at [316, 32] on button at bounding box center [314, 46] width 42 height 42
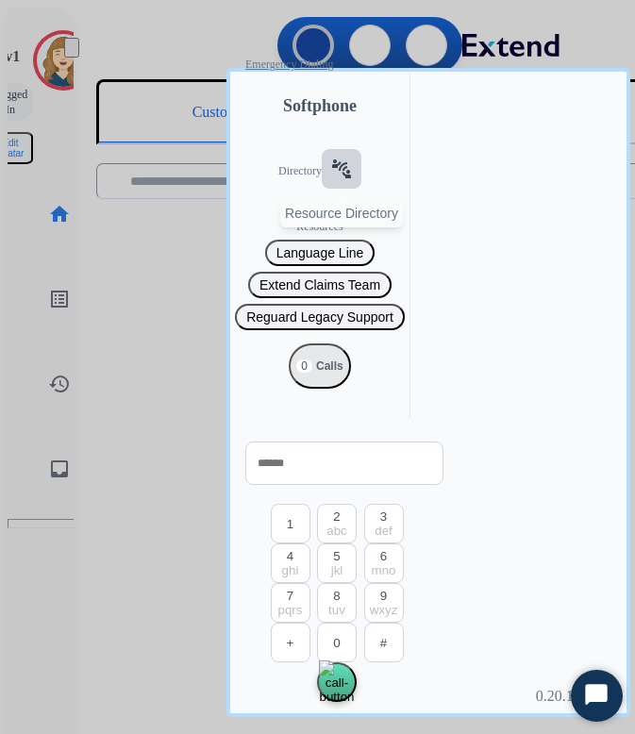
click at [322, 180] on button "connect_without_contact Resource Directory" at bounding box center [342, 169] width 40 height 40
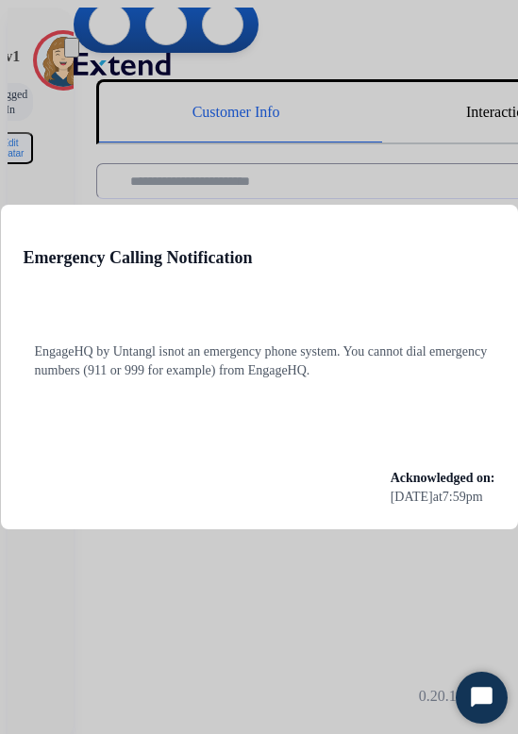
click at [215, 141] on div at bounding box center [259, 367] width 518 height 734
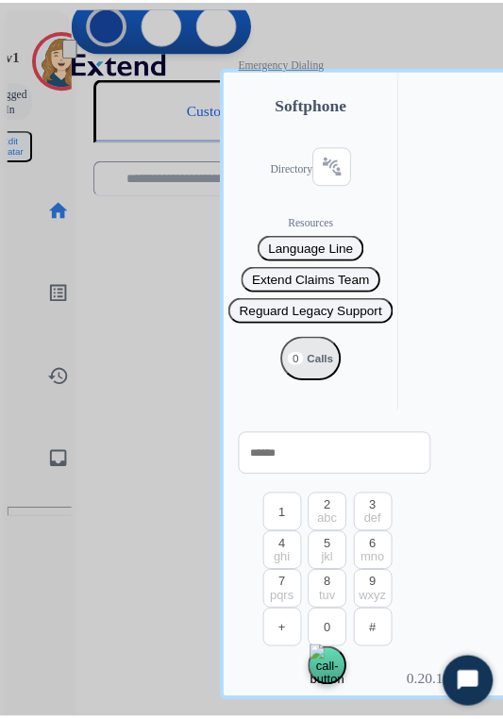
scroll to position [0, 101]
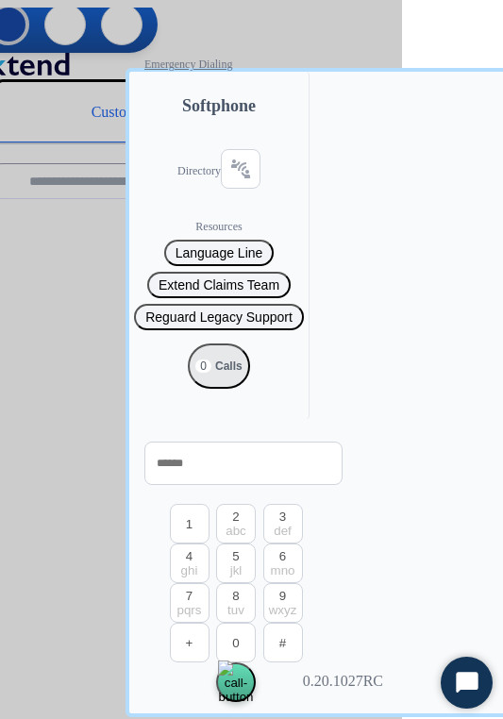
click at [74, 368] on div at bounding box center [150, 359] width 503 height 719
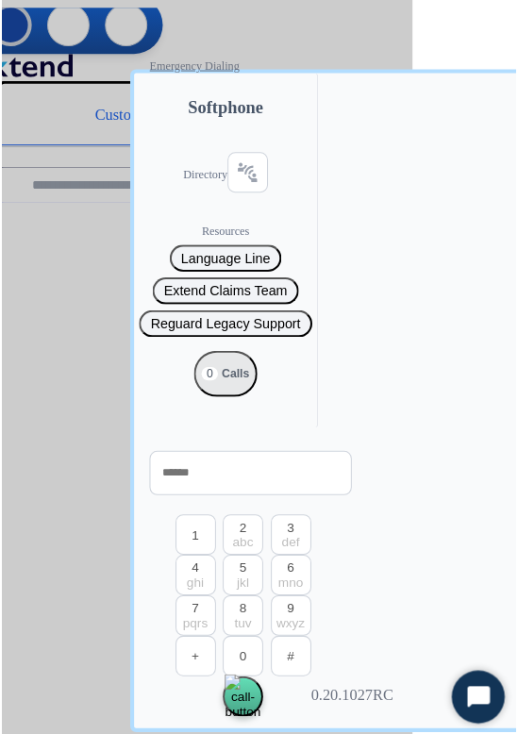
scroll to position [0, 0]
